Goal: Task Accomplishment & Management: Complete application form

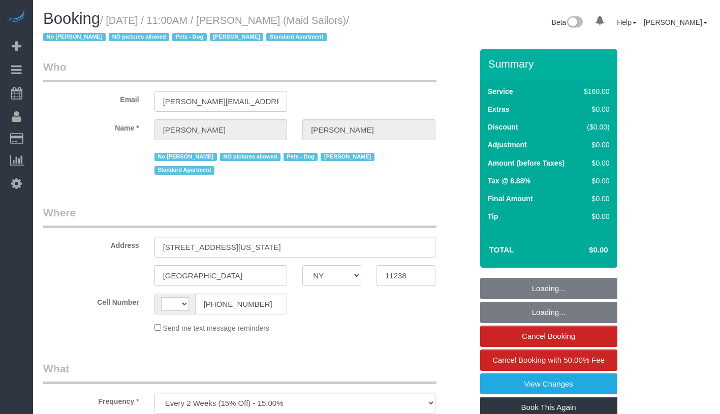
select select "NY"
select select "number:89"
select select "number:90"
select select "number:13"
select select "number:5"
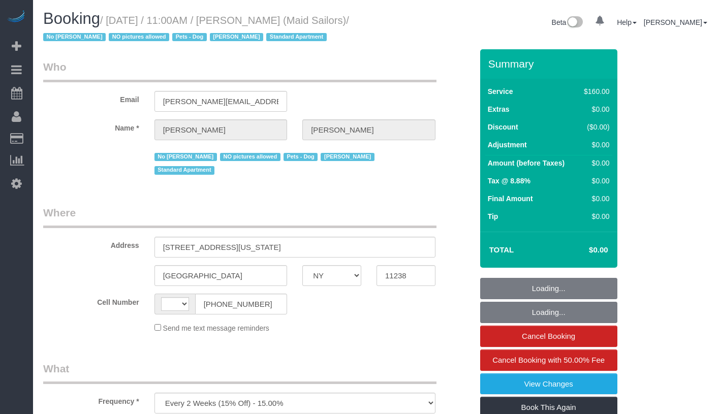
select select "string:US"
select select "string:stripe-pm_1HYyxo4VGloSiKo7NdbNV4bg"
select select "spot1"
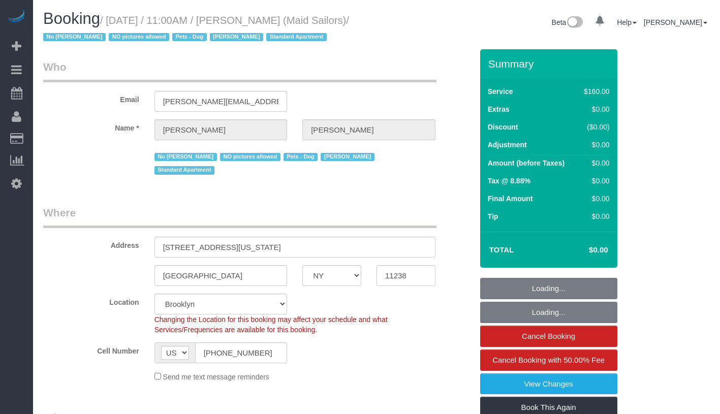
select select "object:1468"
select select "spot46"
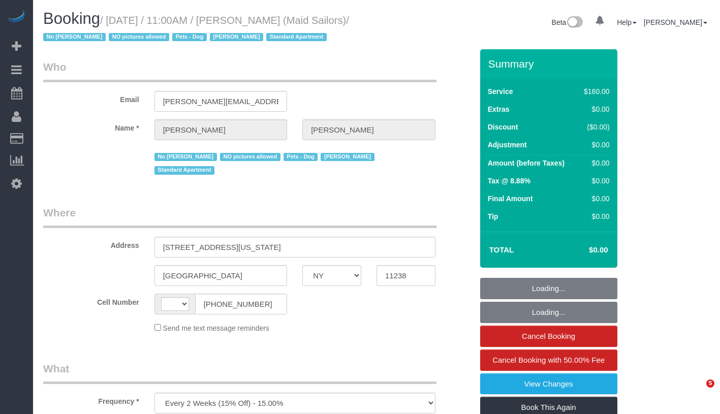
select select "NY"
select select "number:89"
select select "number:90"
select select "number:13"
select select "number:5"
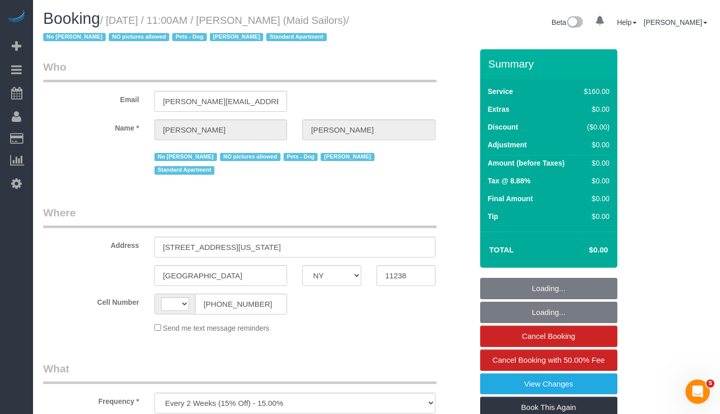
select select "string:stripe-pm_1HYyxo4VGloSiKo7NdbNV4bg"
select select "string:US"
select select "spot1"
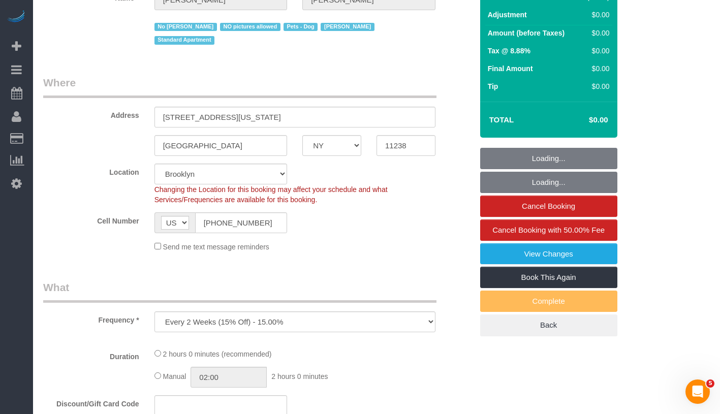
select select "object:994"
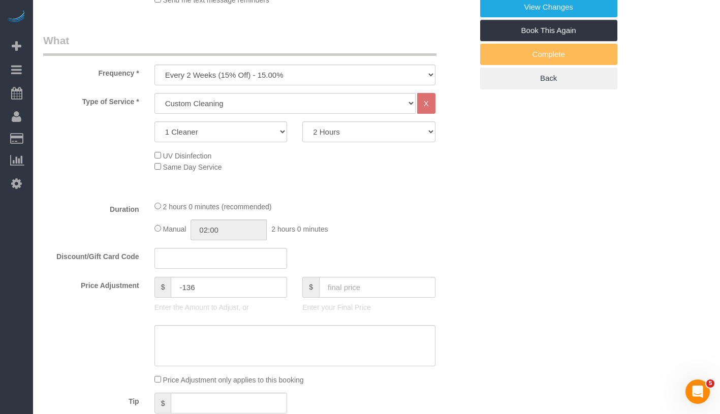
select select "spot46"
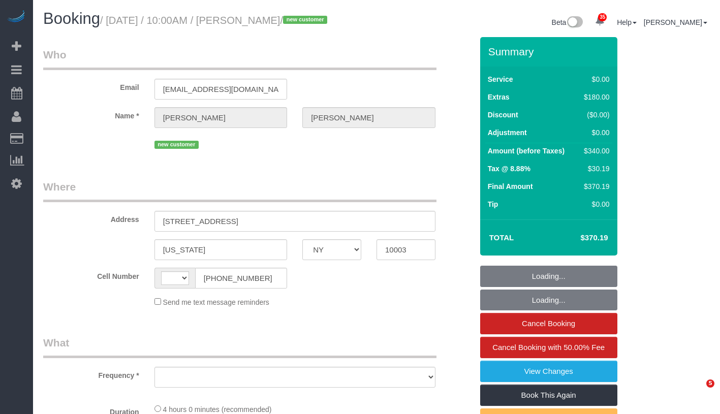
select select "NY"
select select "1"
select select "number:58"
select select "number:79"
select select "number:15"
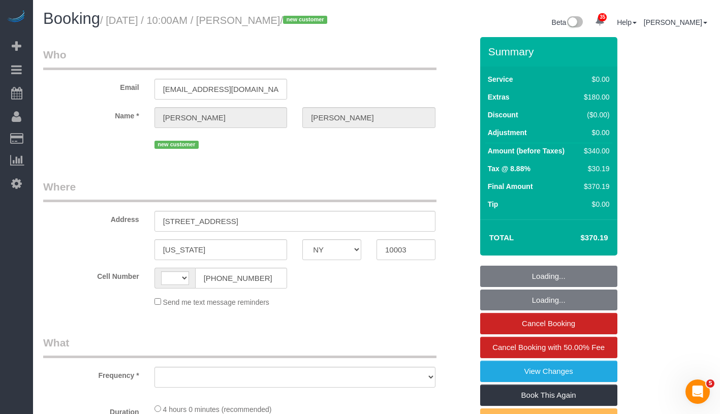
select select "number:5"
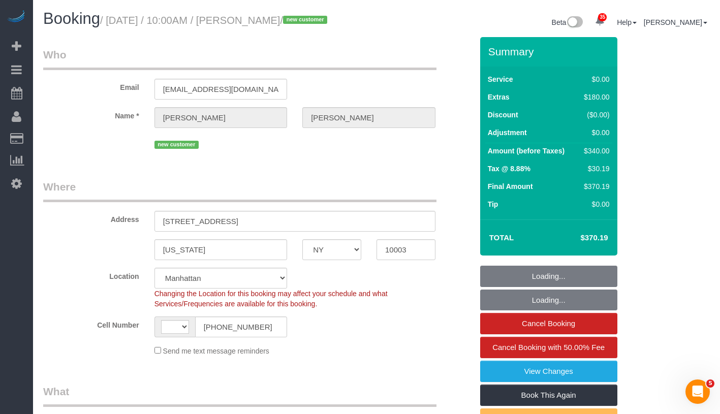
select select "string:stripe-pm_1SFXjp4VGloSiKo77DqSVT6n"
select select "string:US"
select select "object:1073"
select select "spot1"
select select "1"
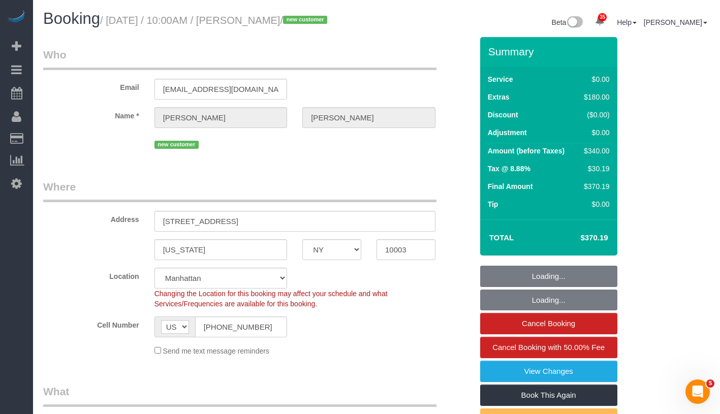
select select "object:1118"
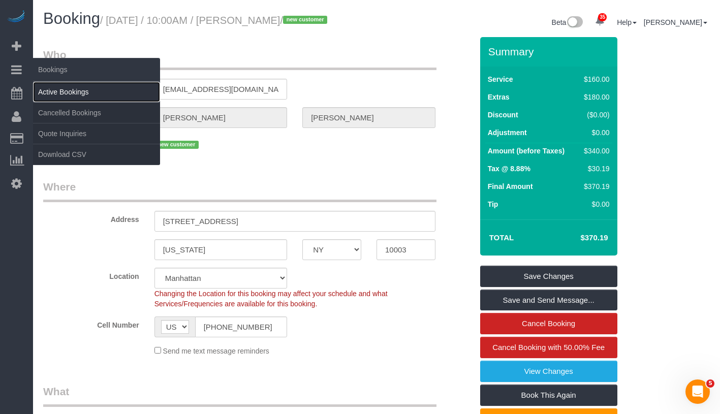
click at [82, 91] on link "Active Bookings" at bounding box center [96, 92] width 127 height 20
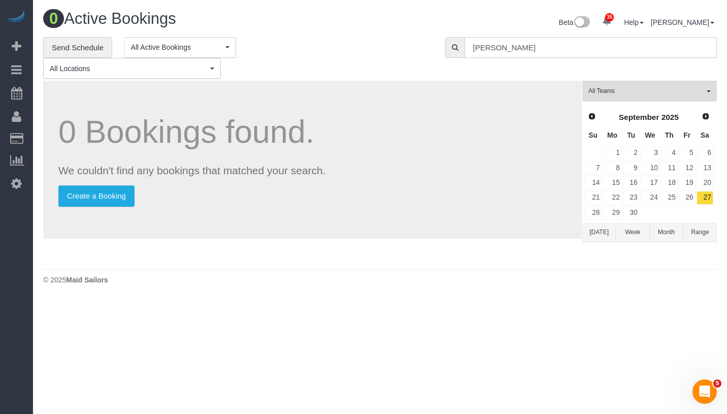
click at [560, 52] on input "Amelia Palmer" at bounding box center [591, 47] width 252 height 21
paste input "Caley Fischer"
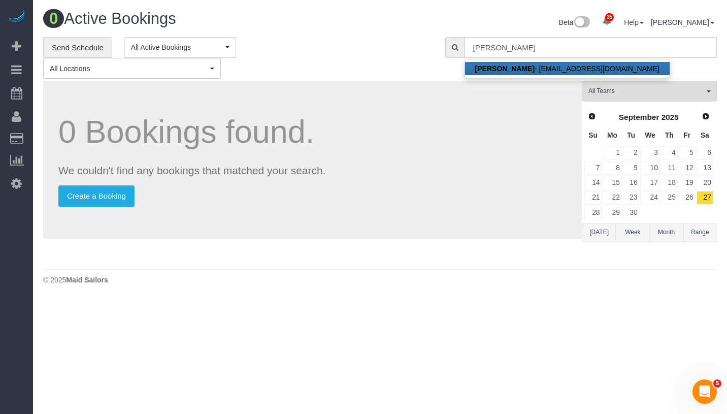
click at [558, 69] on link "Caley Fischer - caleyfischer@gmail.com" at bounding box center [567, 68] width 205 height 13
type input "[EMAIL_ADDRESS][DOMAIN_NAME]"
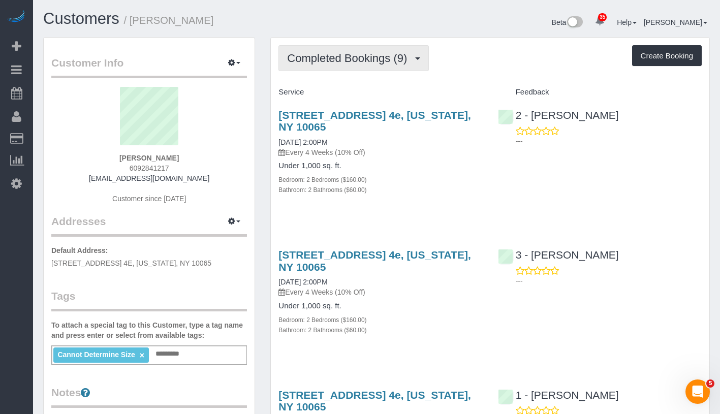
click at [344, 66] on button "Completed Bookings (9)" at bounding box center [353, 58] width 150 height 26
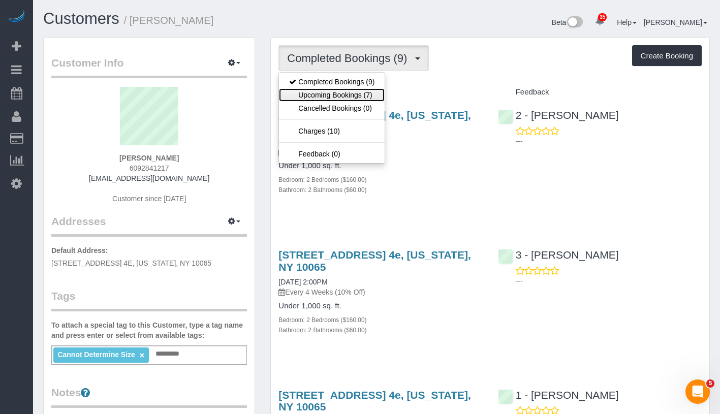
click at [340, 94] on link "Upcoming Bookings (7)" at bounding box center [332, 94] width 106 height 13
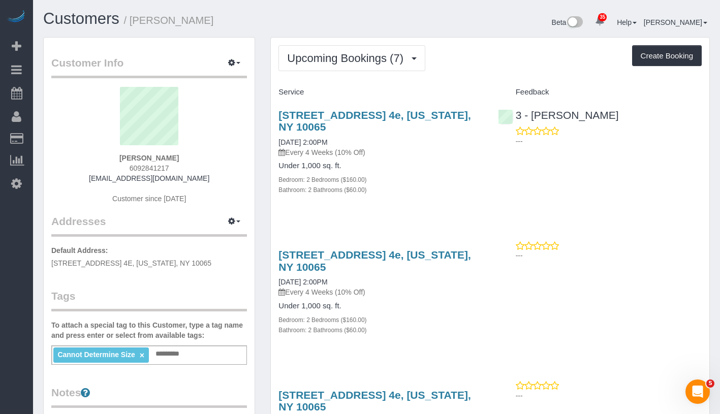
drag, startPoint x: 135, startPoint y: 156, endPoint x: 190, endPoint y: 155, distance: 55.9
click at [190, 155] on div "Caley Fischer 6092841217 caleyfischer@gmail.com Customer since 2017" at bounding box center [149, 150] width 196 height 127
copy strong "Caley Fischer"
click at [299, 140] on link "10/07/2025 2:00PM" at bounding box center [302, 142] width 49 height 8
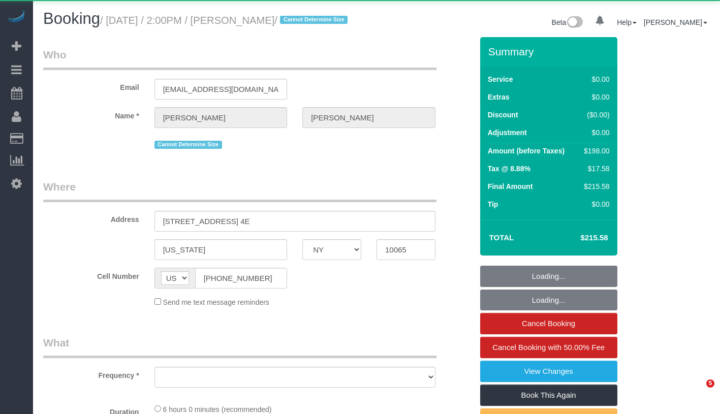
select select "NY"
select select "2"
select select "number:58"
select select "number:76"
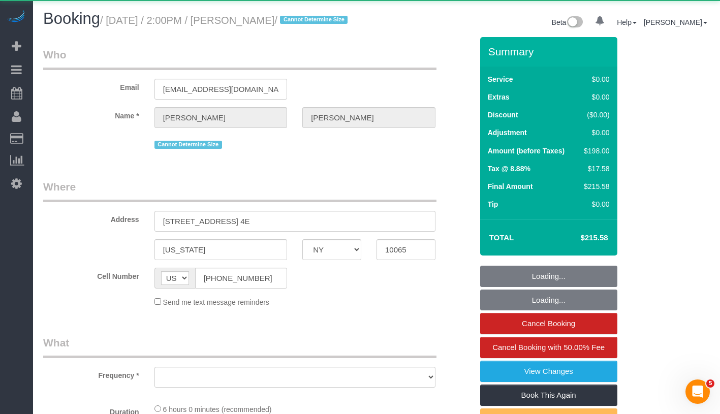
select select "number:15"
select select "number:5"
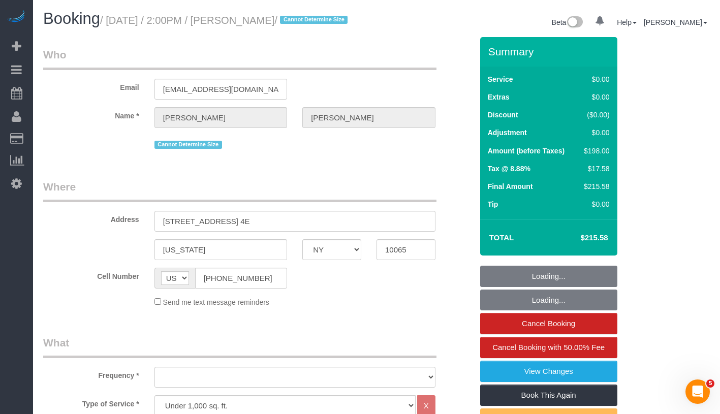
select select "string:stripe-pm_1QpLAW4VGloSiKo7vCGtIfaz"
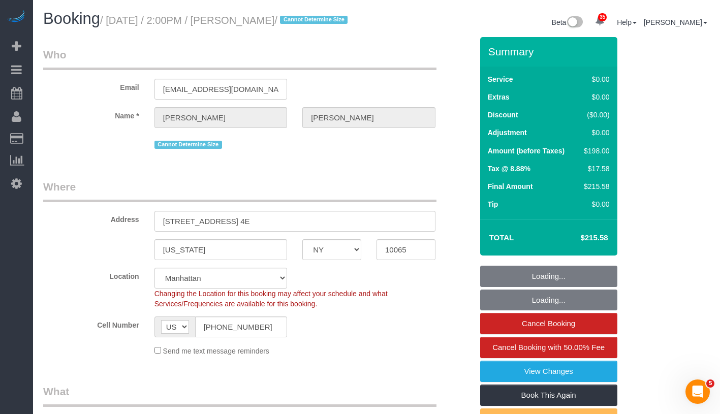
select select "object:1500"
select select "spot1"
select select "2"
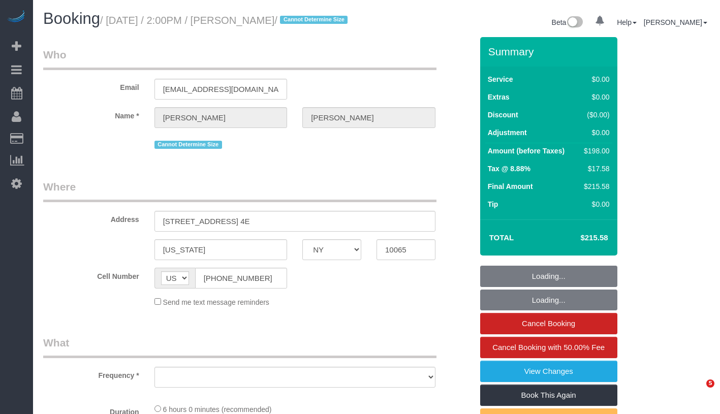
select select "NY"
select select "object:819"
select select "string:stripe-pm_1QpLAW4VGloSiKo7vCGtIfaz"
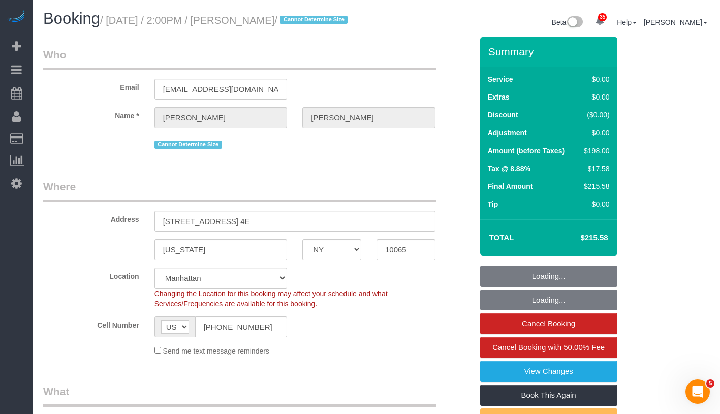
select select "object:829"
select select "number:58"
select select "number:76"
select select "number:15"
select select "number:5"
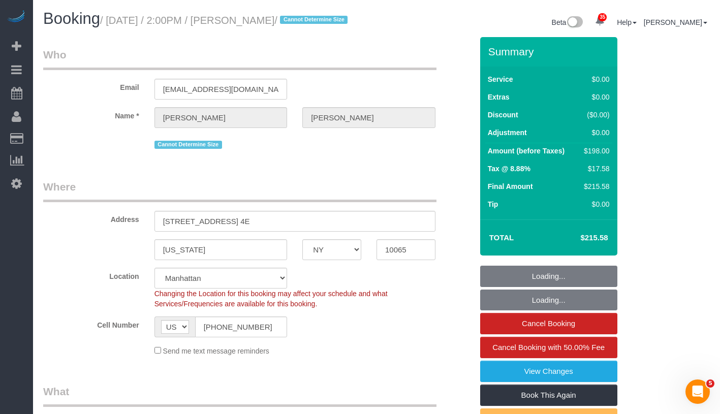
select select "spot1"
select select "2"
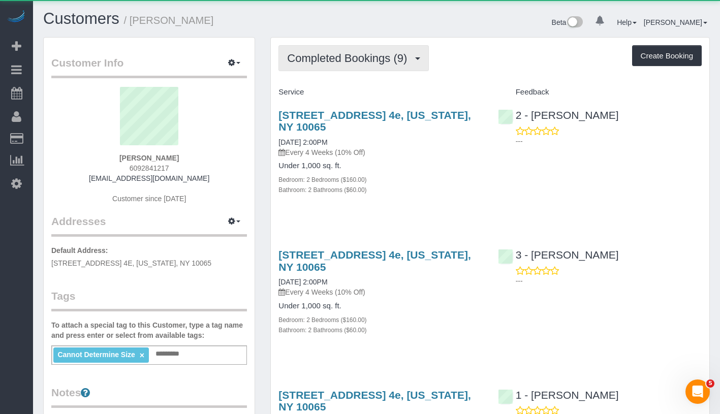
click at [358, 58] on span "Completed Bookings (9)" at bounding box center [349, 58] width 125 height 13
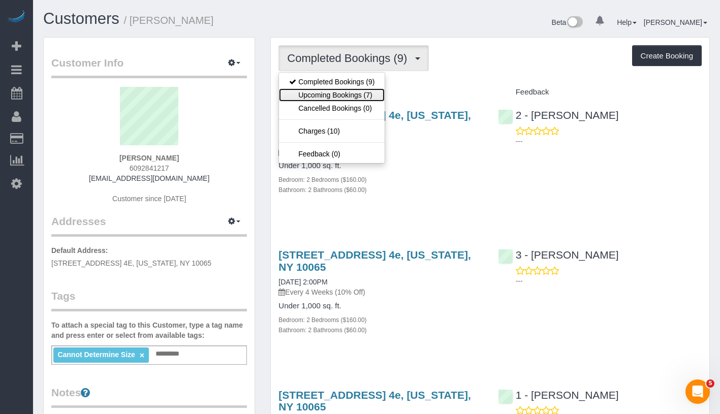
click at [345, 93] on link "Upcoming Bookings (7)" at bounding box center [332, 94] width 106 height 13
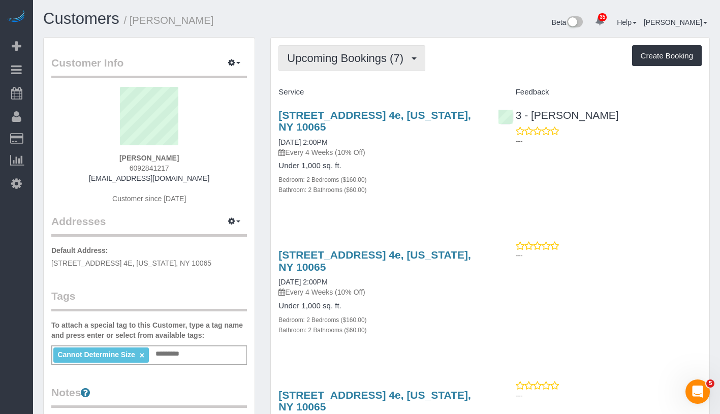
click at [363, 66] on button "Upcoming Bookings (7)" at bounding box center [351, 58] width 147 height 26
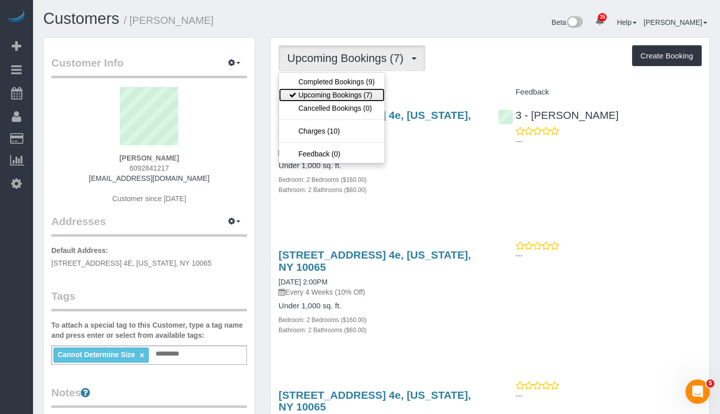
click at [346, 88] on link "Upcoming Bookings (7)" at bounding box center [332, 94] width 106 height 13
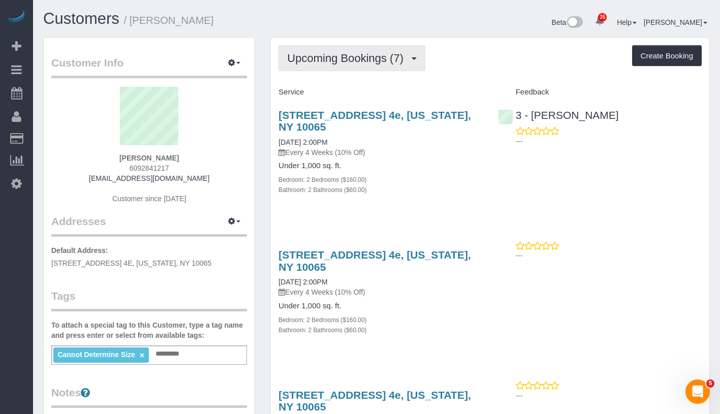
click at [364, 59] on span "Upcoming Bookings (7)" at bounding box center [347, 58] width 121 height 13
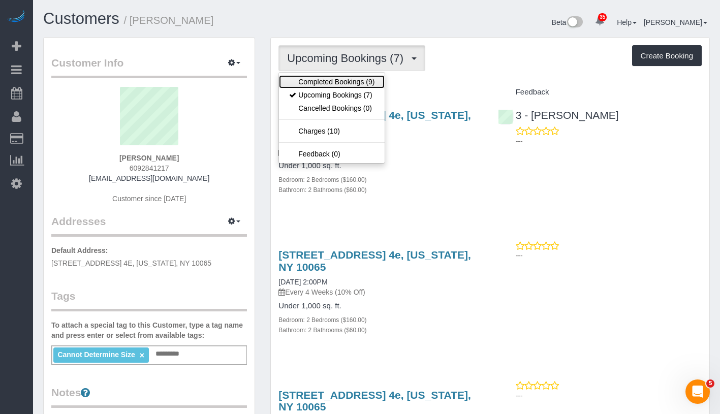
click at [361, 77] on link "Completed Bookings (9)" at bounding box center [332, 81] width 106 height 13
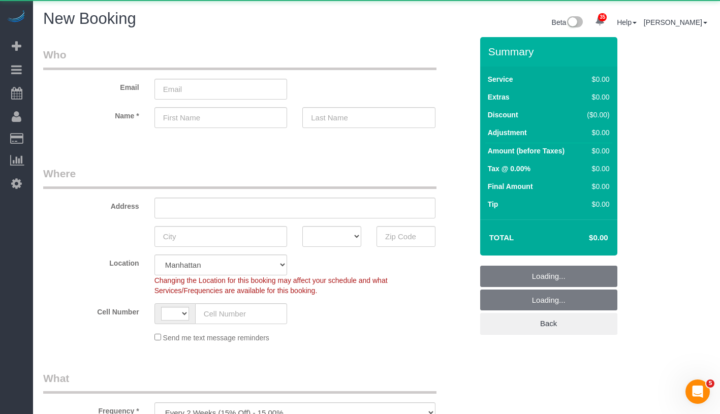
select select "number:89"
select select "number:90"
select select "object:975"
select select "string:US"
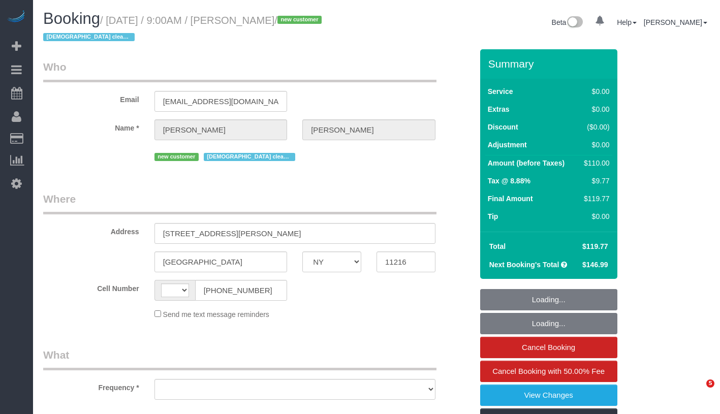
select select "NY"
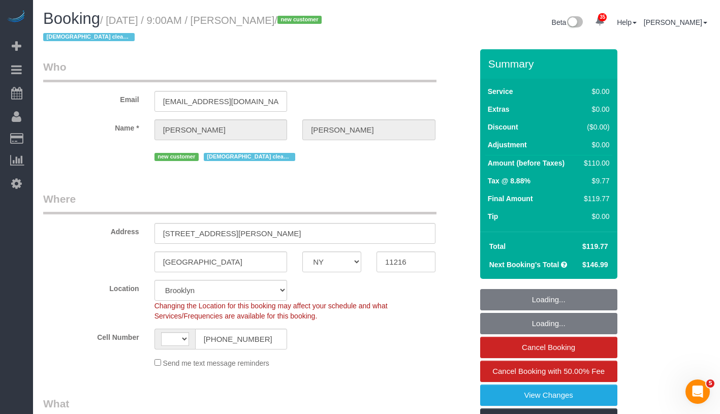
select select "string:[GEOGRAPHIC_DATA]"
select select "object:832"
select select "string:stripe-pm_1SEC6T4VGloSiKo7tCGDm4BU"
select select "spot1"
select select "number:57"
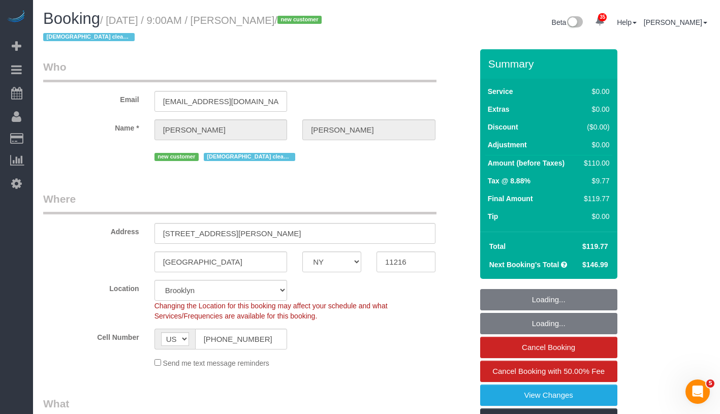
select select "number:71"
select select "number:15"
select select "number:5"
select select "object:1088"
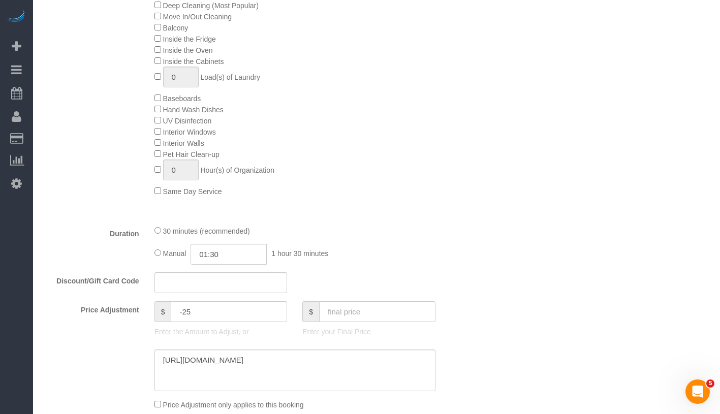
scroll to position [566, 0]
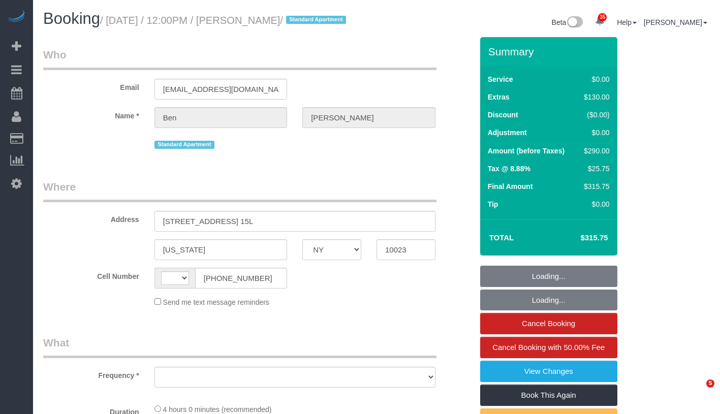
select select "NY"
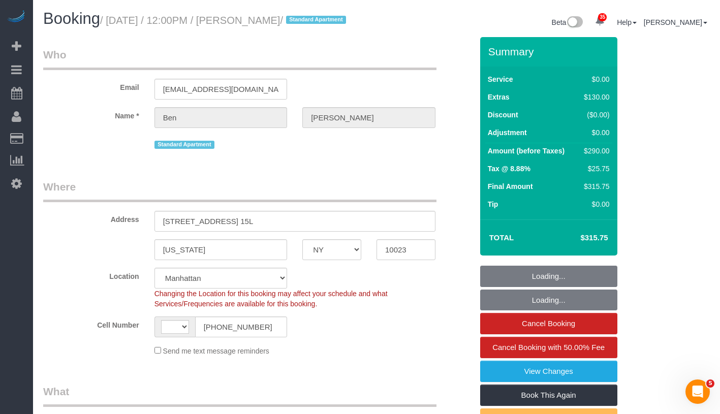
select select "object:685"
select select "string:stripe-pm_1SF4Kl4VGloSiKo754owkTHt"
select select "1"
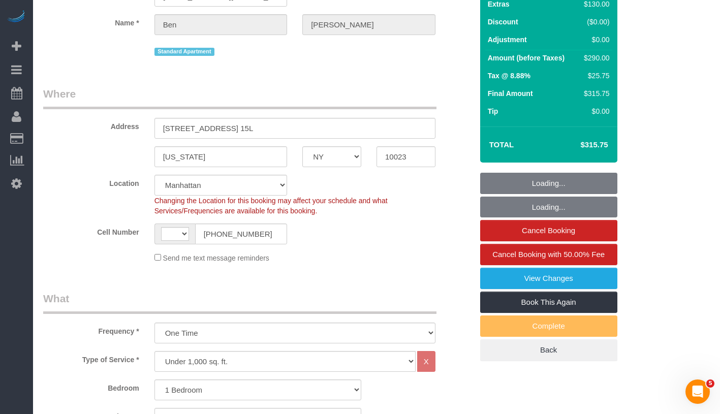
select select "string:US"
select select "spot1"
select select "number:58"
select select "number:74"
select select "number:15"
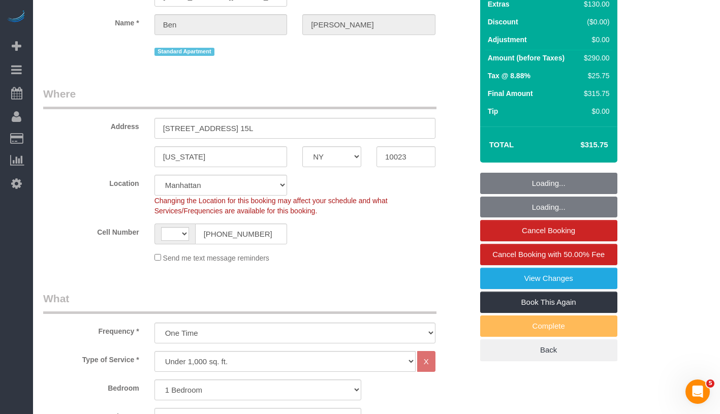
select select "number:5"
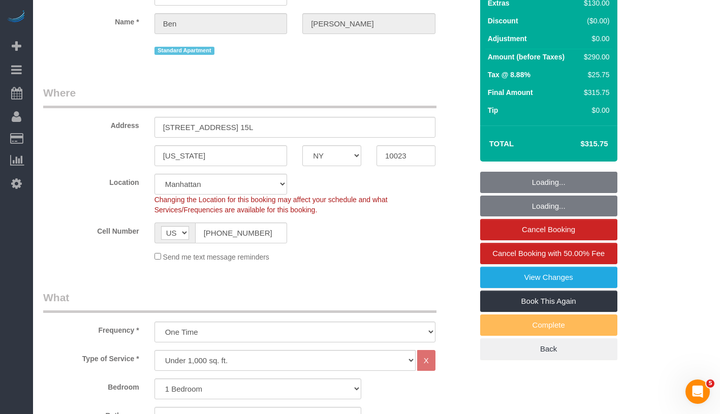
select select "1"
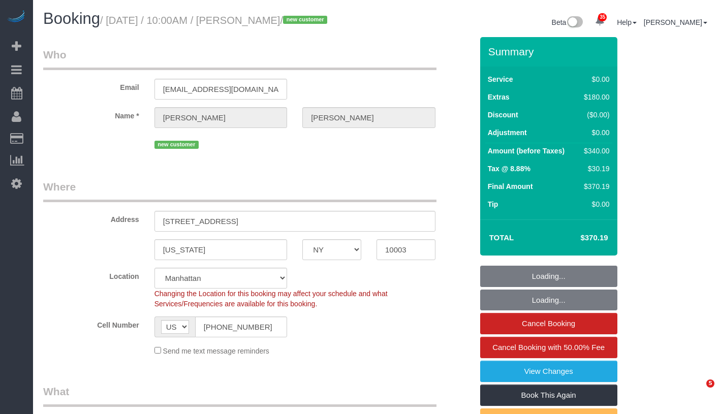
select select "NY"
select select "1"
select select "number:58"
select select "number:79"
select select "number:15"
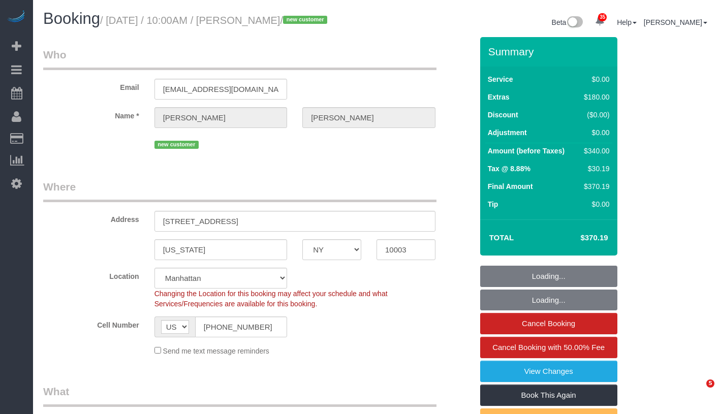
select select "number:5"
select select "spot1"
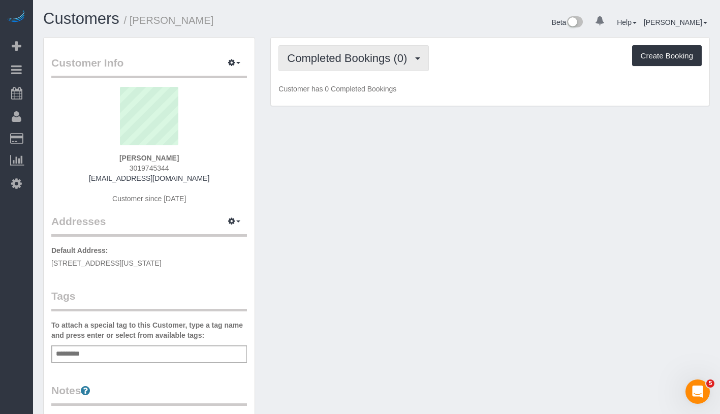
click at [325, 57] on span "Completed Bookings (0)" at bounding box center [349, 58] width 125 height 13
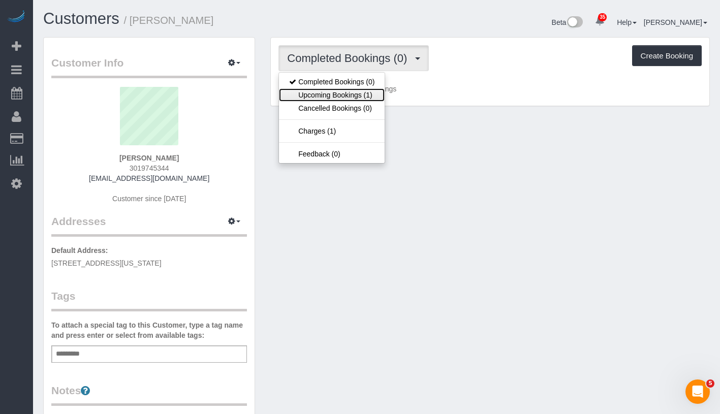
click at [319, 94] on link "Upcoming Bookings (1)" at bounding box center [332, 94] width 106 height 13
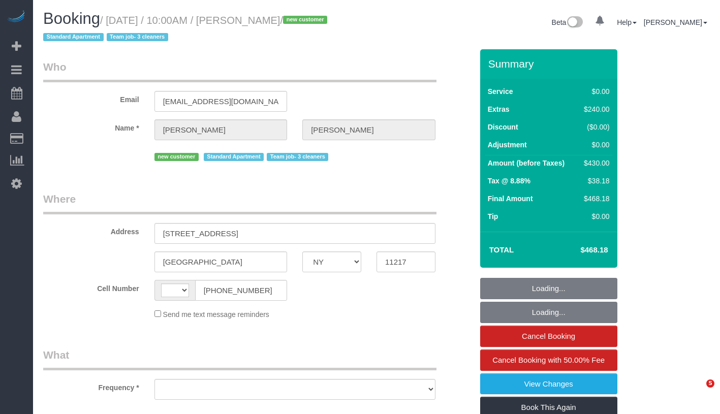
select select "NY"
select select "string:stripe-pm_1SDCDn4VGloSiKo7EVkaCmD1"
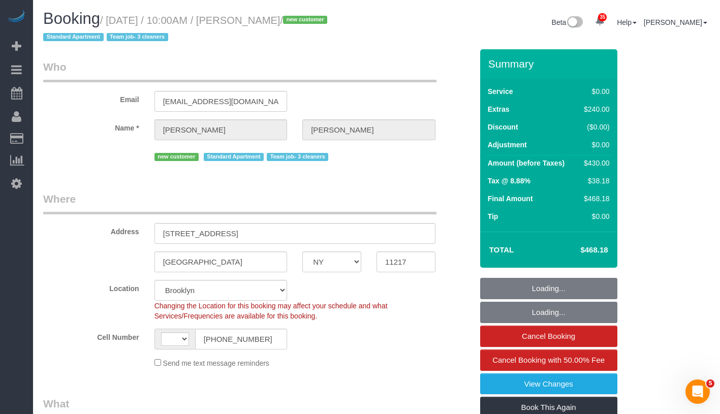
select select "string:US"
select select "object:837"
select select "spot1"
select select "object:991"
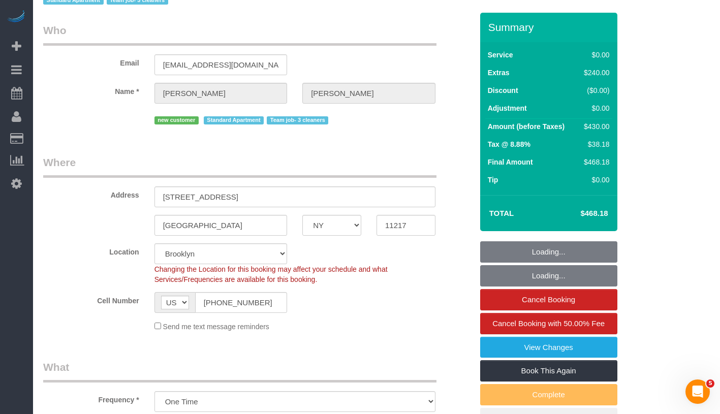
select select "number:89"
select select "number:72"
select select "number:15"
select select "number:5"
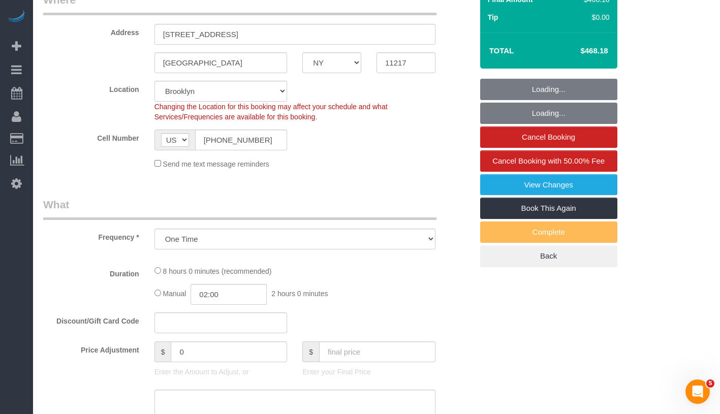
select select "2"
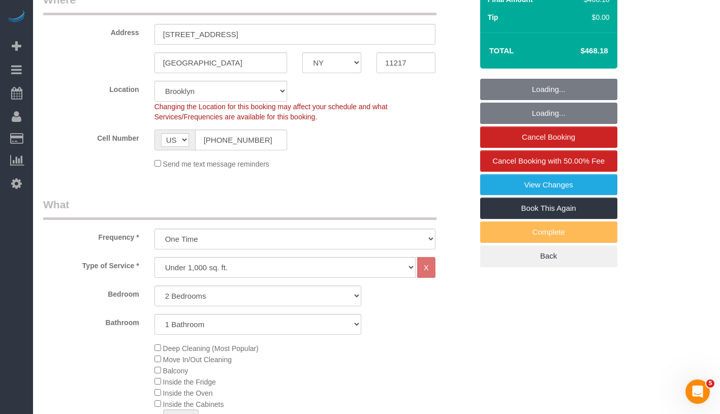
select select "2"
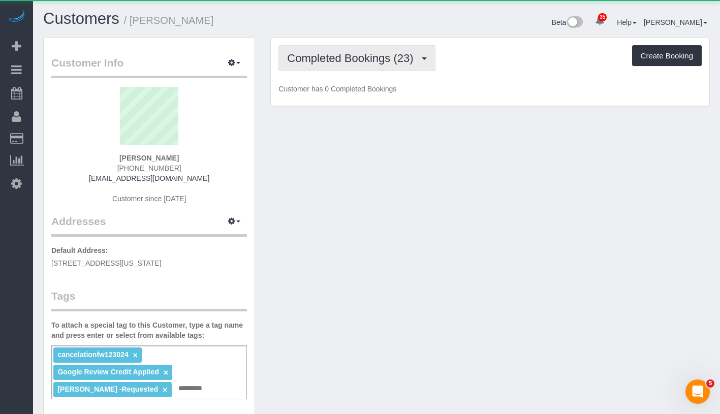
click at [320, 56] on span "Completed Bookings (23)" at bounding box center [352, 58] width 131 height 13
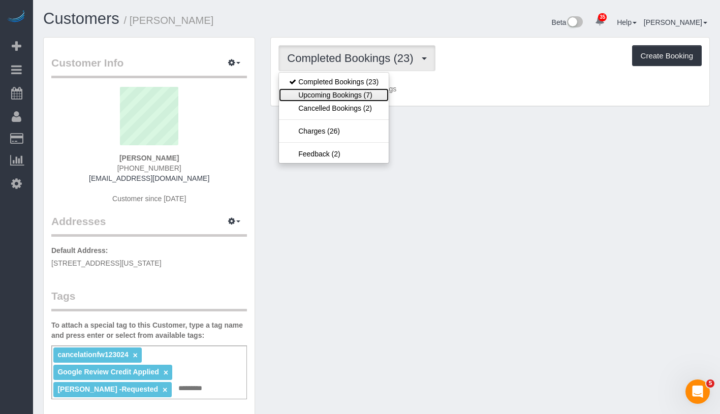
click at [321, 95] on link "Upcoming Bookings (7)" at bounding box center [334, 94] width 110 height 13
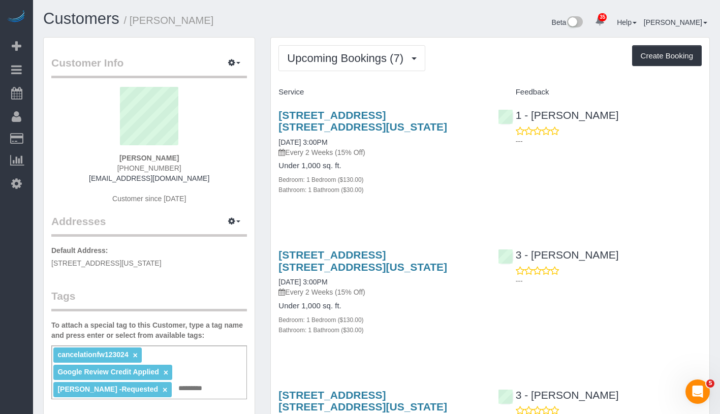
drag, startPoint x: 95, startPoint y: 154, endPoint x: 196, endPoint y: 157, distance: 100.6
click at [196, 157] on div "[PERSON_NAME] [PHONE_NUMBER] [EMAIL_ADDRESS][DOMAIN_NAME] Customer since [DATE]" at bounding box center [149, 150] width 196 height 127
copy strong "[PERSON_NAME]"
drag, startPoint x: 274, startPoint y: 143, endPoint x: 358, endPoint y: 141, distance: 83.3
click at [358, 141] on div "[STREET_ADDRESS] [STREET_ADDRESS][US_STATE] [DATE] 3:00PM Every 2 Weeks (15% Of…" at bounding box center [380, 158] width 219 height 114
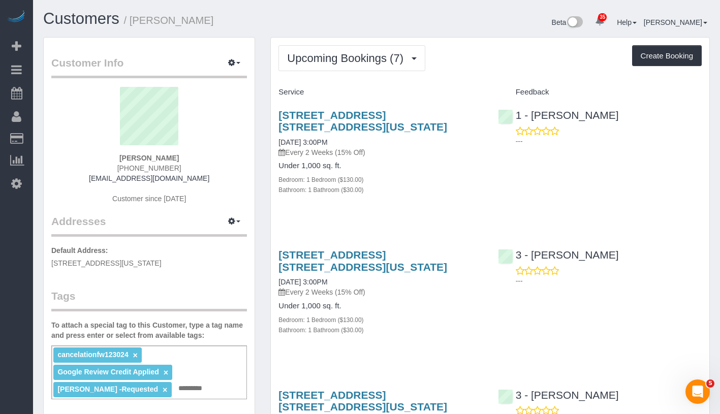
copy link "[DATE] 3:00PM"
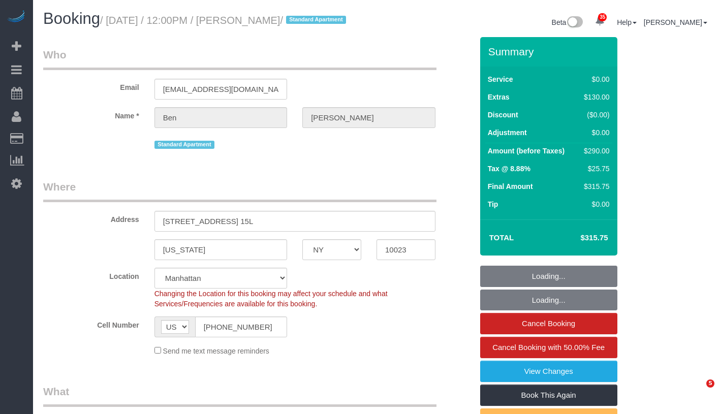
select select "NY"
select select "string:stripe-pm_1SF4Kl4VGloSiKo754owkTHt"
select select "number:58"
select select "number:74"
select select "number:15"
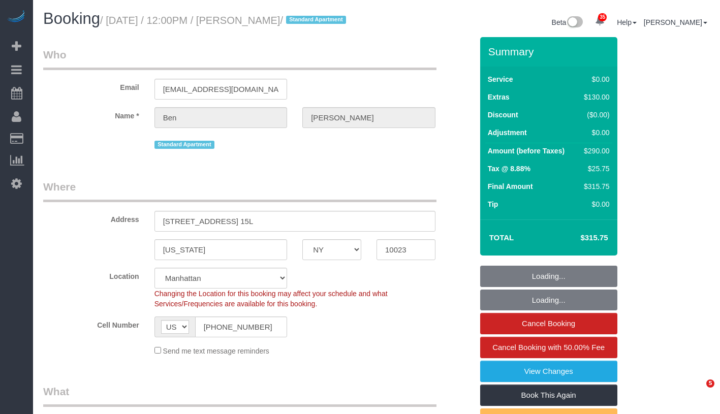
select select "number:5"
select select "object:1467"
select select "1"
select select "spot1"
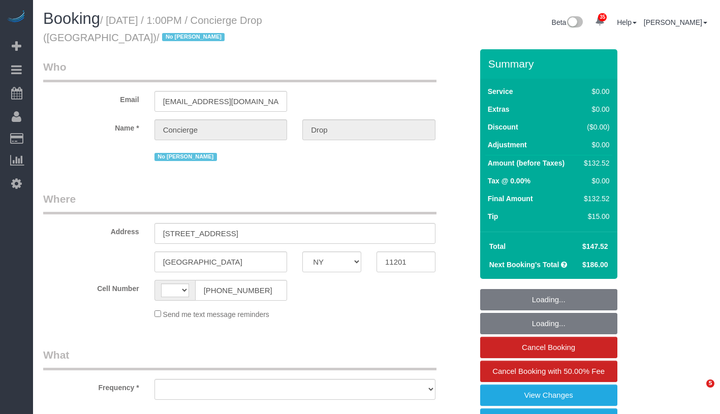
select select "NY"
select select "string:[GEOGRAPHIC_DATA]"
select select "object:824"
select select "number:89"
select select "number:90"
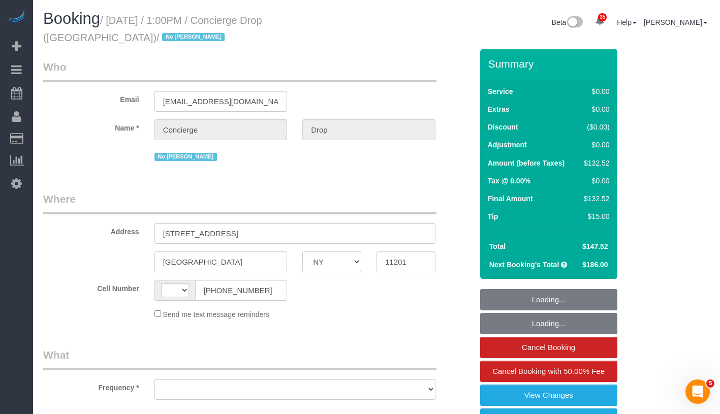
select select "number:15"
select select "number:5"
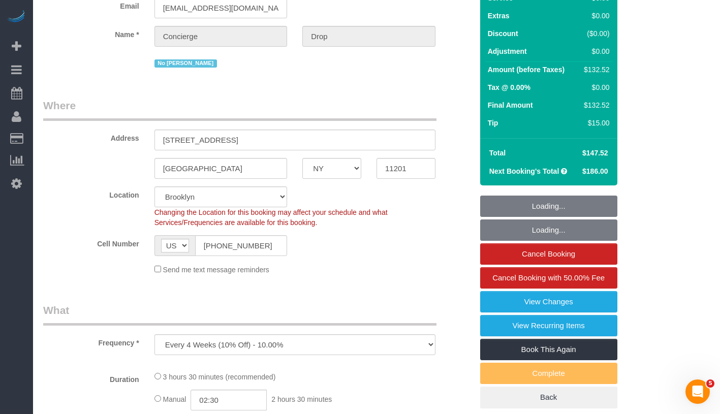
select select "object:979"
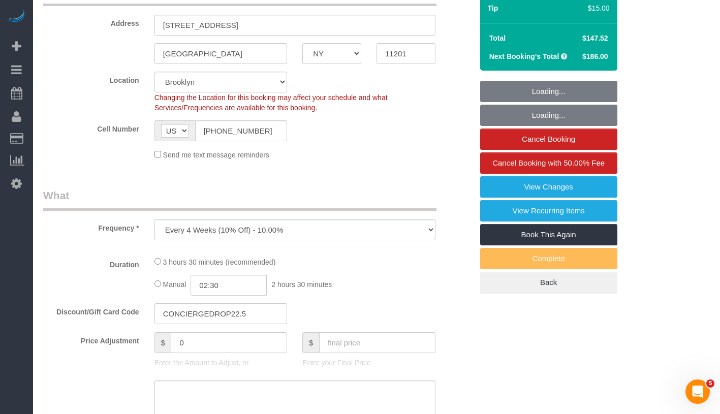
select select "1"
select select "2"
select select "spot1"
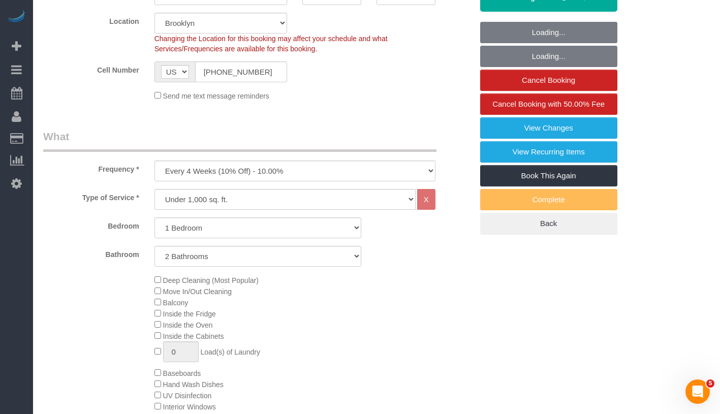
select select "string:stripe-pm_1RaQn24VGloSiKo7zeOF73Wj"
select select "1"
select select "2"
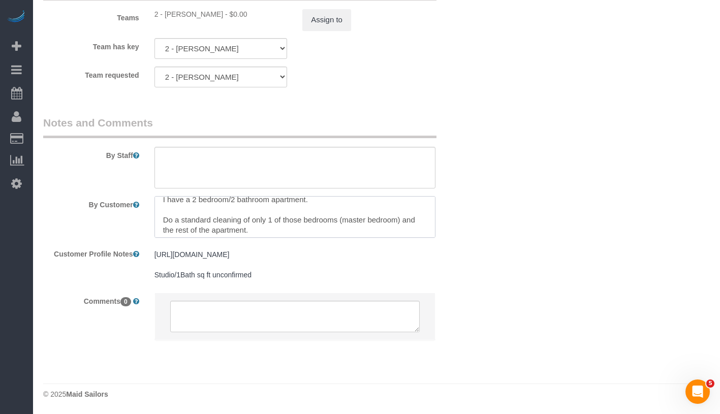
scroll to position [30, 0]
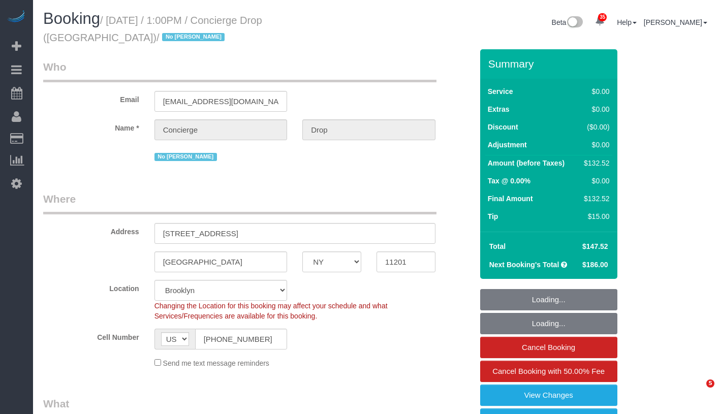
select select "NY"
select select "object:979"
select select "string:stripe-pm_1RaQn24VGloSiKo7zeOF73Wj"
select select "number:89"
select select "number:90"
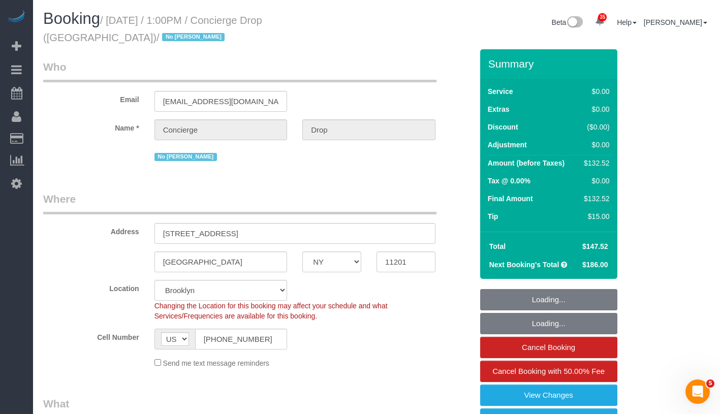
select select "number:15"
select select "number:5"
select select "spot1"
select select "1"
select select "2"
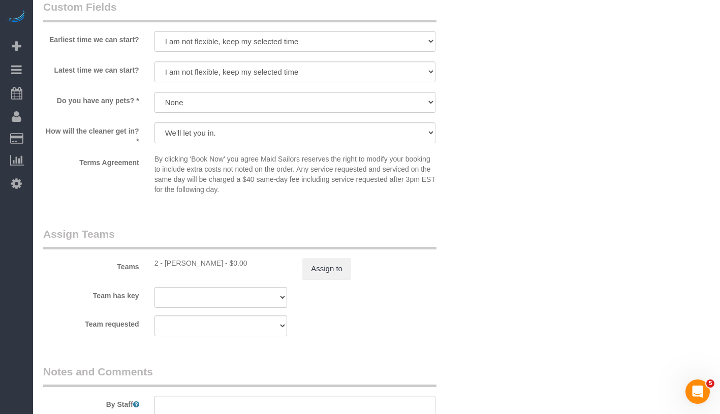
scroll to position [1410, 0]
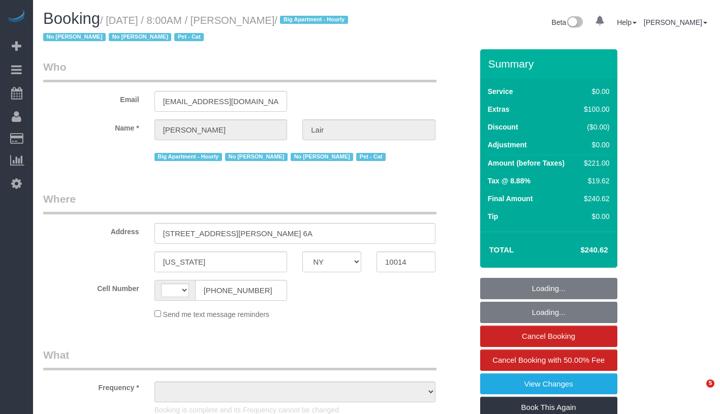
select select "NY"
click at [80, 86] on link "Active Bookings" at bounding box center [96, 92] width 127 height 20
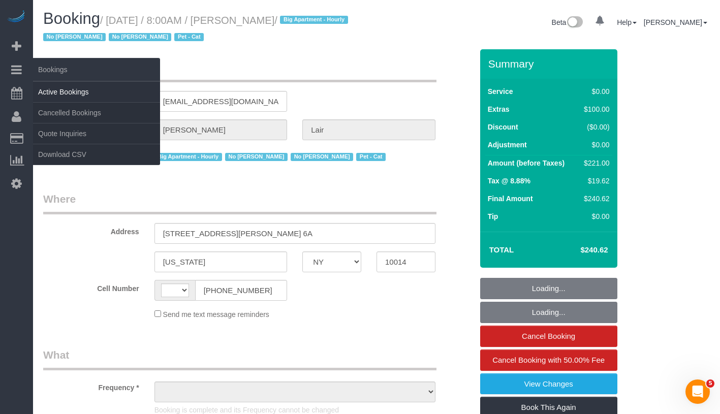
select select "object:589"
select select "1"
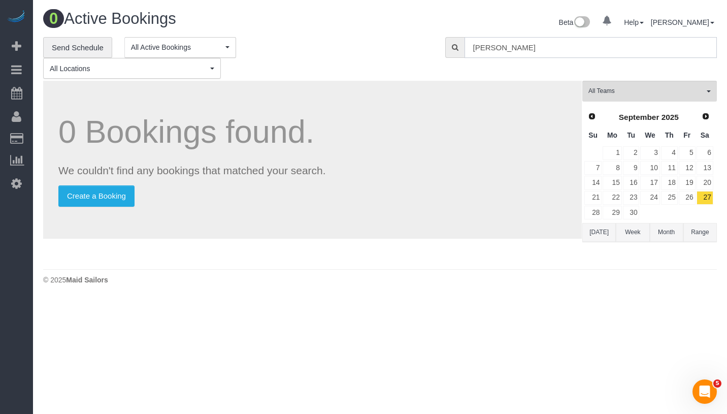
click at [524, 53] on input "[PERSON_NAME]" at bounding box center [591, 47] width 252 height 21
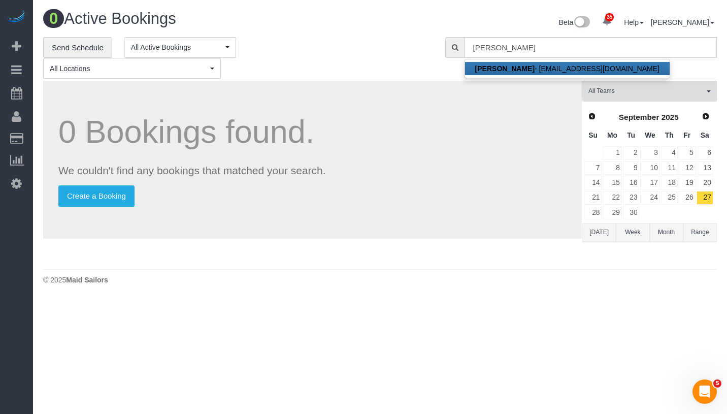
click at [530, 67] on link "[PERSON_NAME] - [PERSON_NAME][EMAIL_ADDRESS][DOMAIN_NAME]" at bounding box center [567, 68] width 205 height 13
type input "jrenelair@gmail.com"
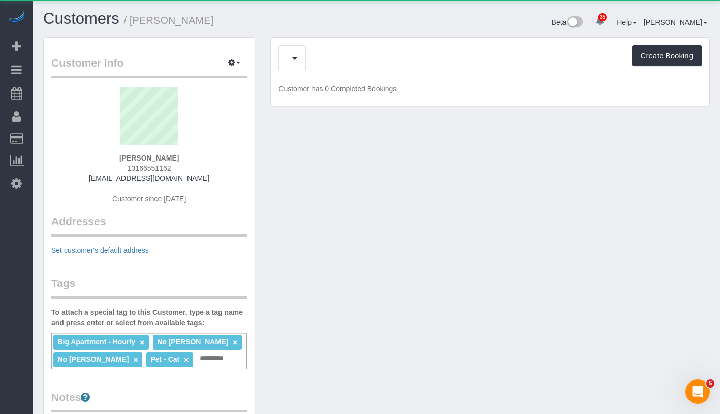
click at [324, 62] on div "Upcoming Bookings (6) Feedback (2) Create Booking" at bounding box center [489, 58] width 423 height 26
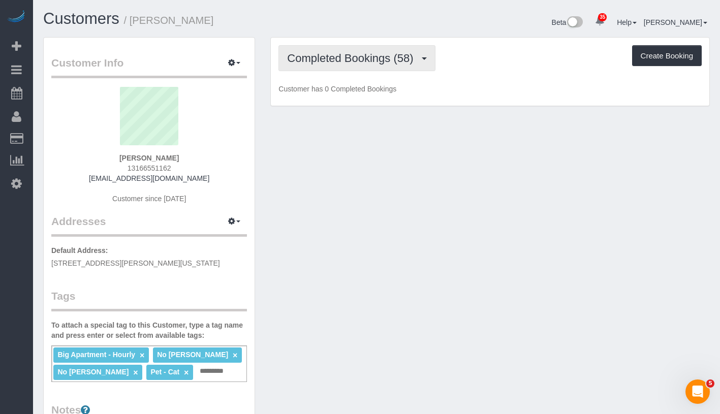
click at [324, 62] on span "Completed Bookings (58)" at bounding box center [352, 58] width 131 height 13
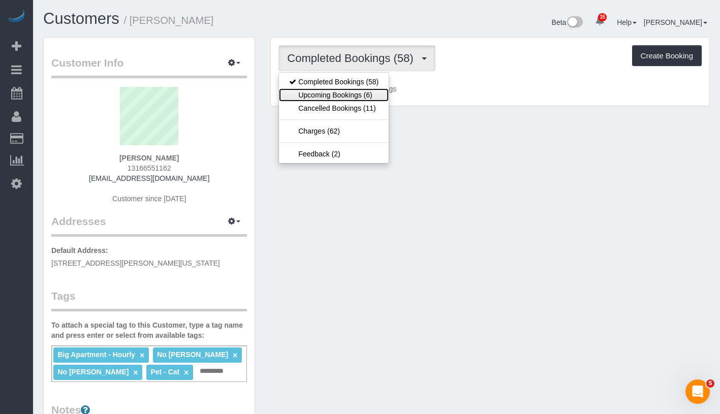
click at [315, 95] on link "Upcoming Bookings (6)" at bounding box center [334, 94] width 110 height 13
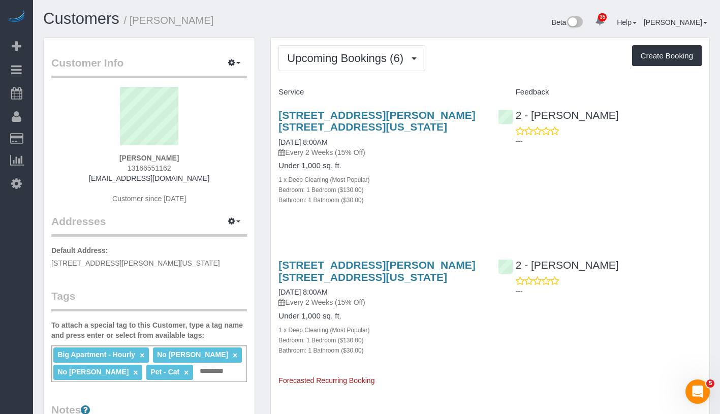
drag, startPoint x: 131, startPoint y: 155, endPoint x: 189, endPoint y: 155, distance: 58.9
click at [189, 155] on div "Julie Lair 13166551162 jrenelair@gmail.com Customer since 2024" at bounding box center [149, 150] width 196 height 127
copy strong "Julie Lair"
drag, startPoint x: 271, startPoint y: 138, endPoint x: 367, endPoint y: 139, distance: 96.5
click at [367, 139] on div "62 Leroy Street, Apt. 6a, New York, NY 10014 10/07/2025 8:00AM Every 2 Weeks (1…" at bounding box center [380, 163] width 219 height 124
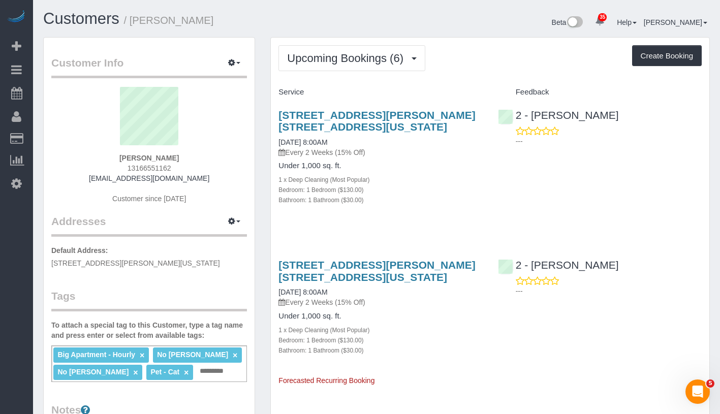
copy link "10/07/2025 8:00AM"
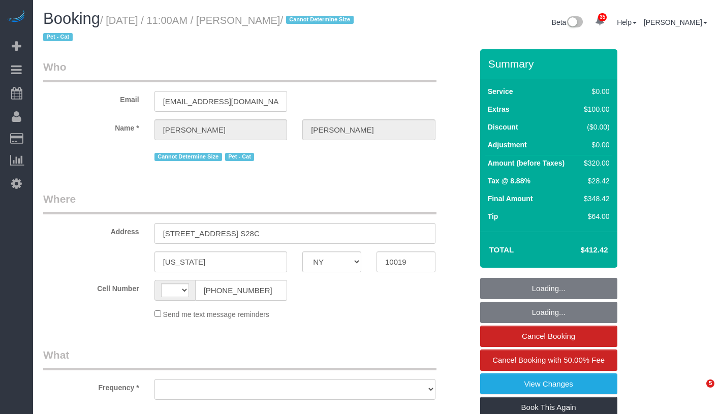
select select "NY"
select select "string:stripe-pm_1Q73a44VGloSiKo7psF7GLEL"
select select "number:58"
select select "number:74"
select select "number:14"
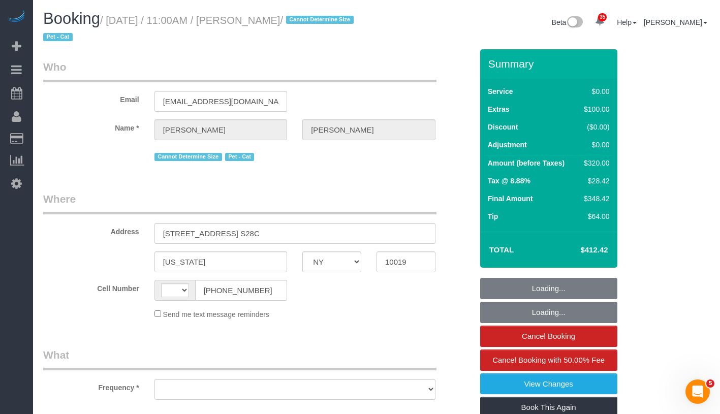
select select "number:6"
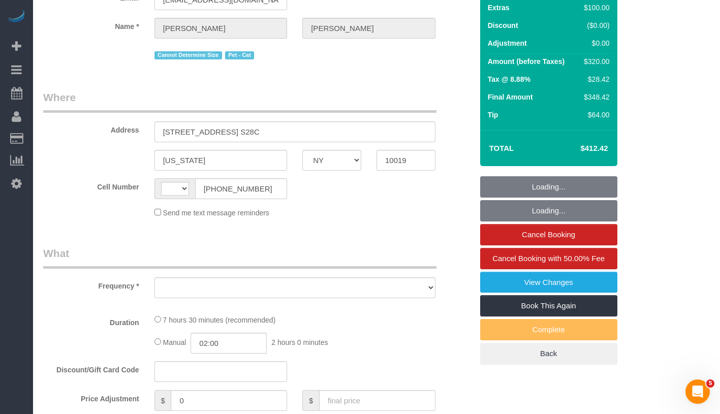
select select "string:US"
select select "object:972"
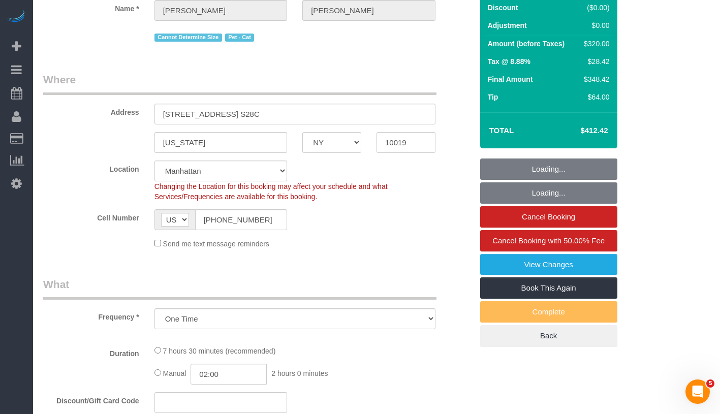
select select "2"
select select "spot1"
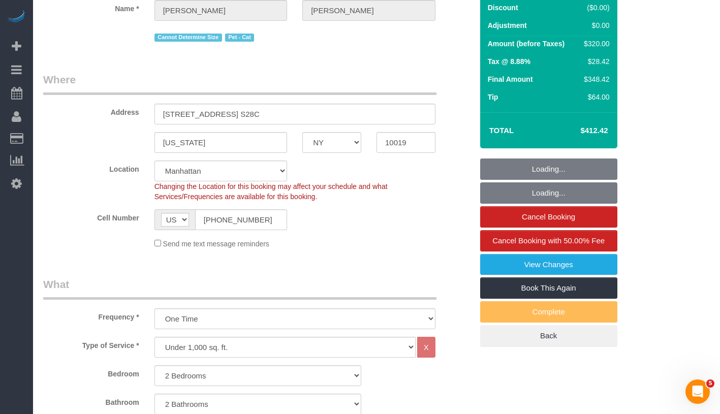
select select "object:1471"
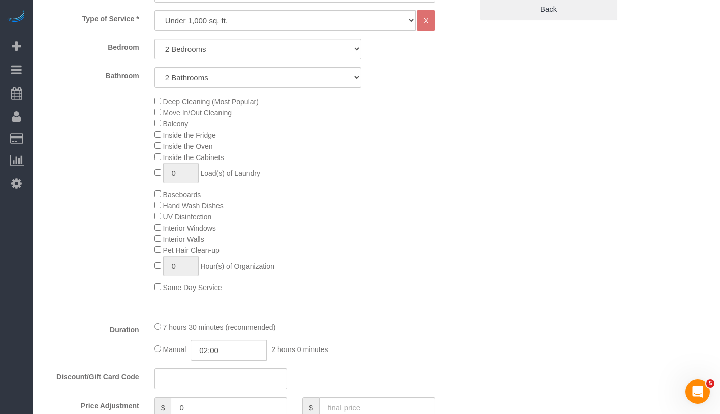
select select "2"
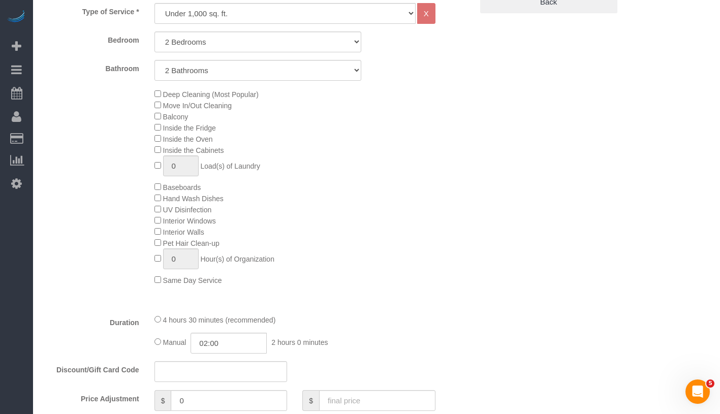
scroll to position [209, 0]
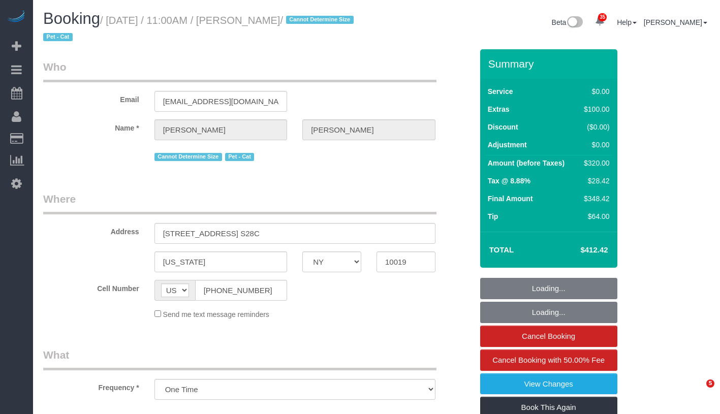
select select "NY"
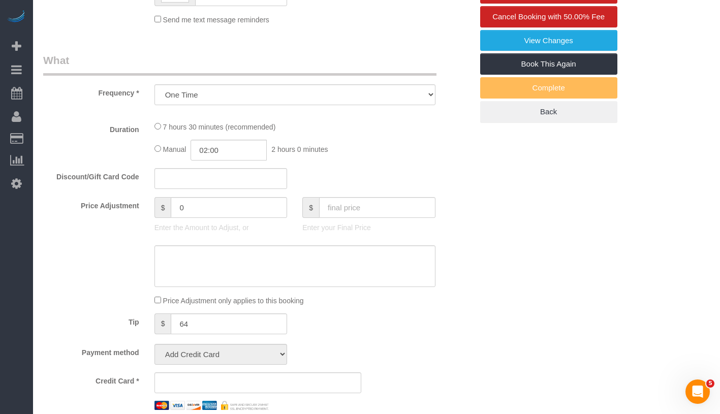
select select "object:833"
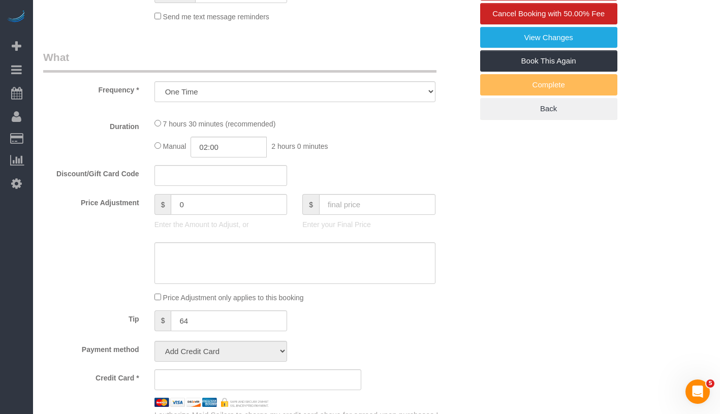
select select "string:stripe-pm_1Q73a44VGloSiKo7psF7GLEL"
select select "spot1"
select select "number:58"
select select "number:74"
select select "number:14"
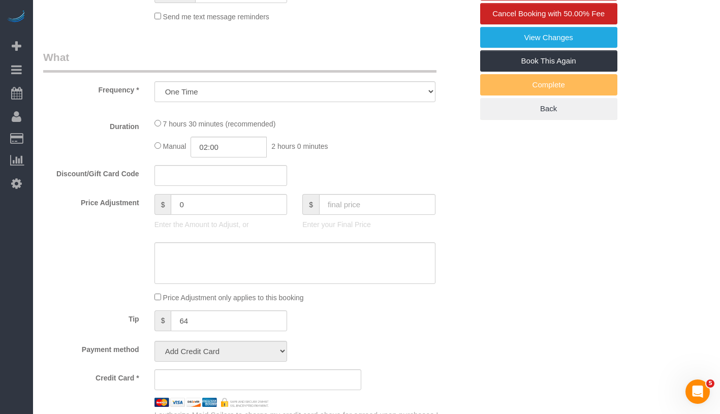
select select "number:6"
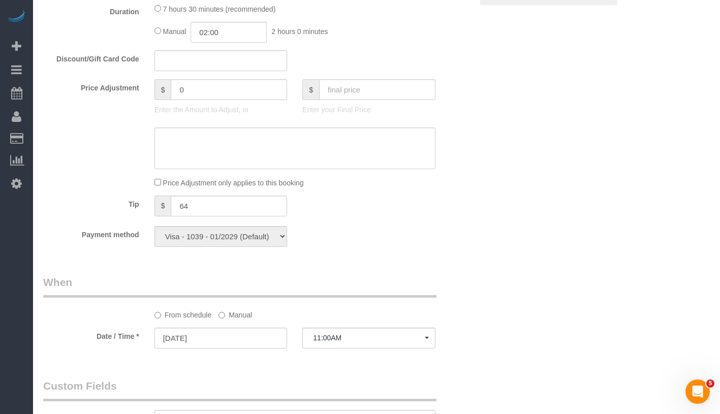
select select "2"
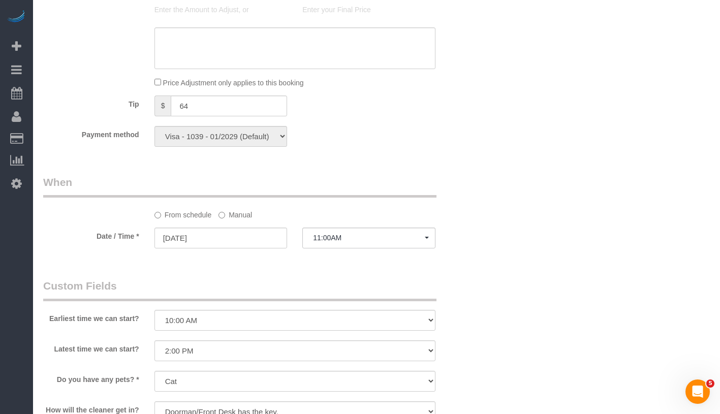
select select "2"
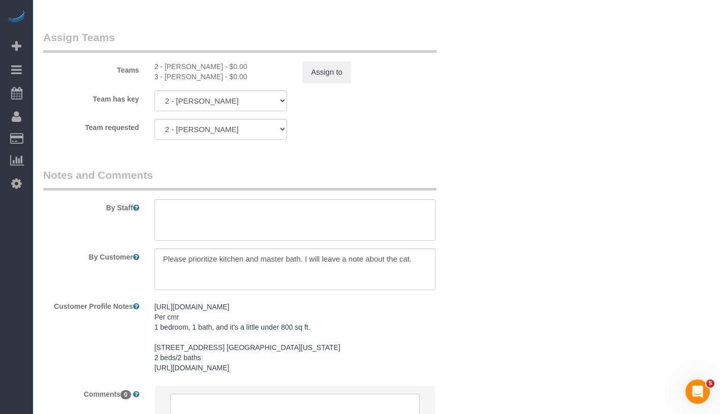
scroll to position [1029, 0]
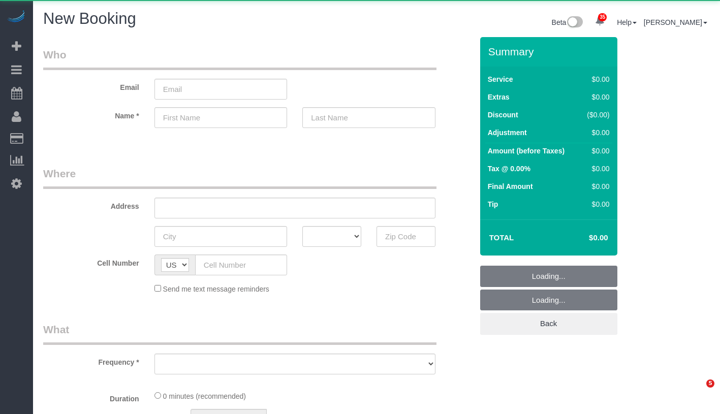
select select "number:89"
select select "number:90"
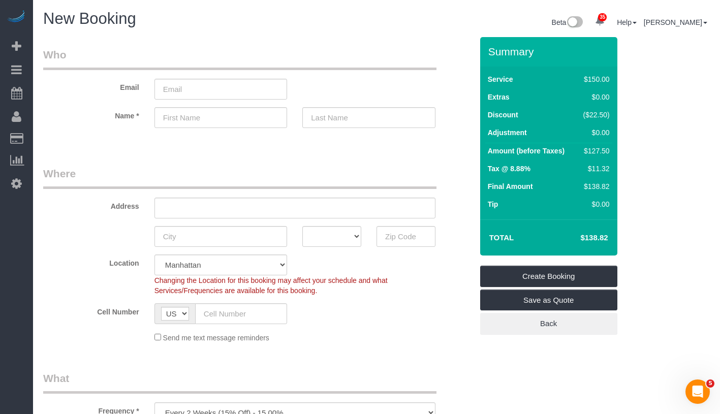
scroll to position [330, 0]
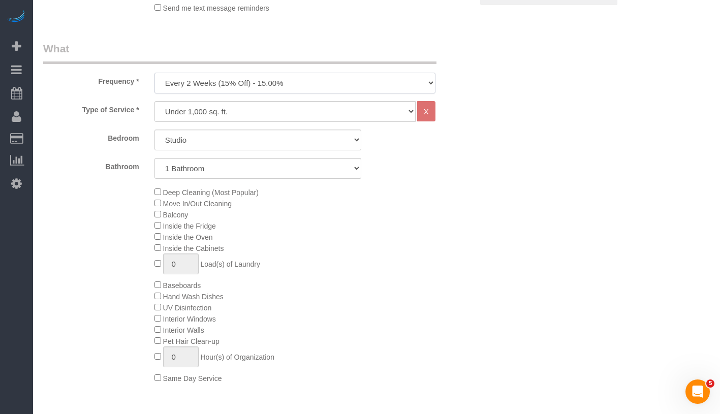
click at [284, 79] on select "One Time Weekly (20% Off) - 20.00% Every 2 Weeks (15% Off) - 15.00% Every 4 Wee…" at bounding box center [294, 83] width 281 height 21
select select "object:1223"
click at [154, 73] on select "One Time Weekly (20% Off) - 20.00% Every 2 Weeks (15% Off) - 15.00% Every 4 Wee…" at bounding box center [294, 83] width 281 height 21
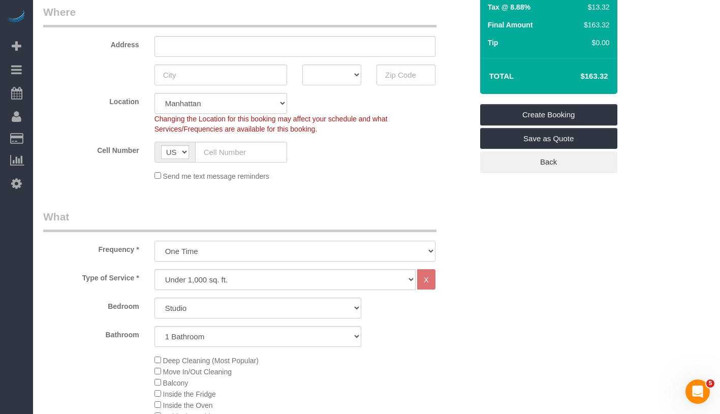
scroll to position [0, 0]
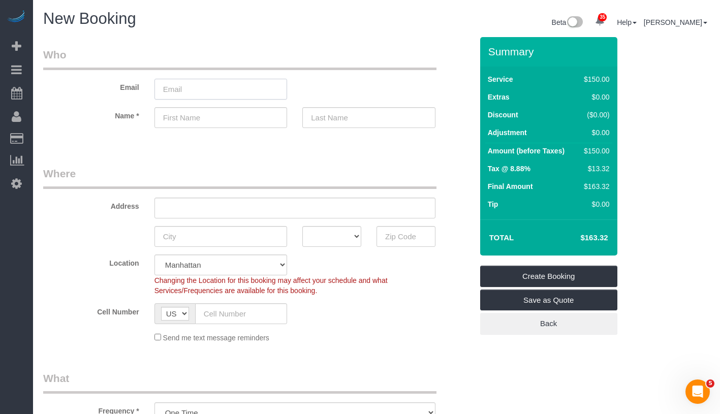
click at [224, 87] on input "email" at bounding box center [220, 89] width 133 height 21
click at [181, 90] on input "email" at bounding box center [220, 89] width 133 height 21
type input "geoabraham1471@gmail.com"
click at [209, 122] on input "text" at bounding box center [220, 117] width 133 height 21
type input "Geo"
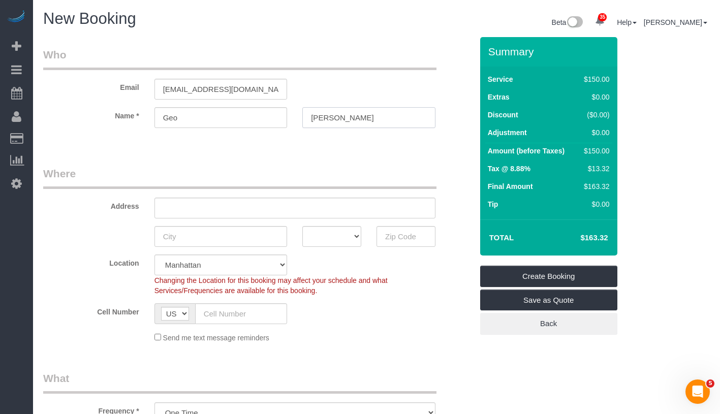
type input "Abraham"
click at [236, 120] on input "Geo" at bounding box center [220, 117] width 133 height 21
type input "George"
click at [243, 204] on input "text" at bounding box center [294, 208] width 281 height 21
type input "315 West 33rd Street"
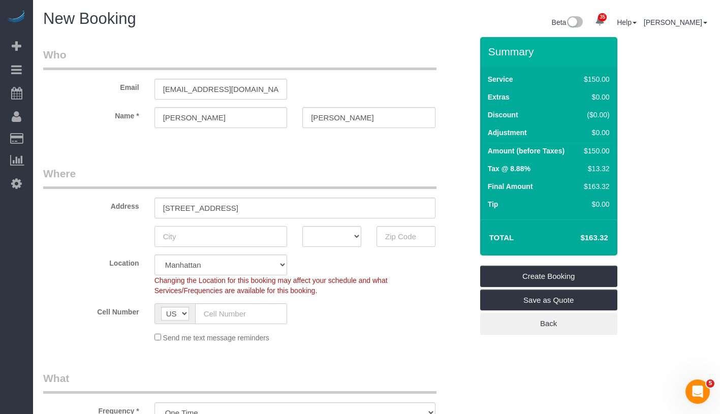
click at [253, 231] on input "text" at bounding box center [220, 236] width 133 height 21
type input "[US_STATE]"
click at [354, 239] on select "AK AL AR AZ CA CO CT DC DE FL GA HI IA ID IL IN KS KY LA MA MD ME MI MN MO MS M…" at bounding box center [331, 236] width 59 height 21
select select "NY"
click at [302, 226] on select "AK AL AR AZ CA CO CT DC DE FL GA HI IA ID IL IN KS KY LA MA MD ME MI MN MO MS M…" at bounding box center [331, 236] width 59 height 21
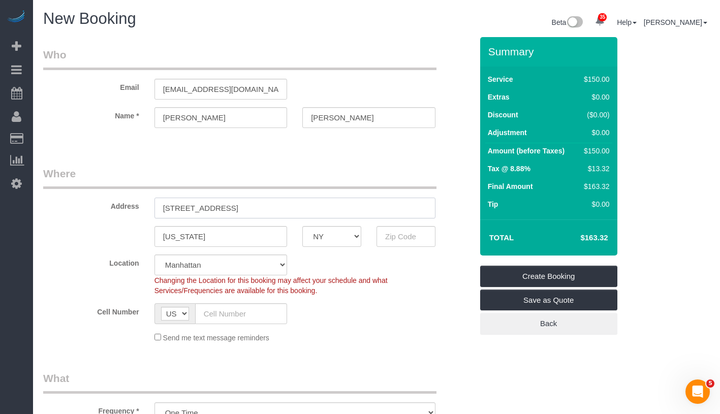
click at [304, 210] on input "315 West 33rd Street" at bounding box center [294, 208] width 281 height 21
drag, startPoint x: 237, startPoint y: 208, endPoint x: 244, endPoint y: 207, distance: 7.2
click at [237, 208] on input "315 West 33rd Street 11K" at bounding box center [294, 208] width 281 height 21
type input "315 West 33rd Street Apt. 11K"
click at [245, 312] on input "text" at bounding box center [241, 313] width 92 height 21
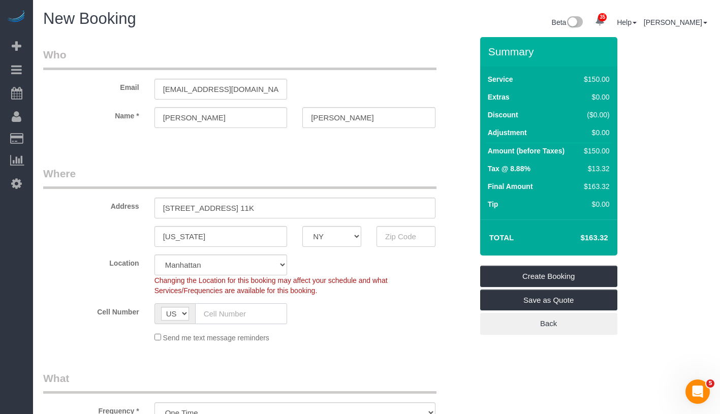
paste input "1 (201) 446-5279"
click at [210, 311] on input "1 (201) 446-5279" at bounding box center [241, 313] width 92 height 21
type input "(201) 446-5279"
click at [394, 235] on input "text" at bounding box center [405, 236] width 59 height 21
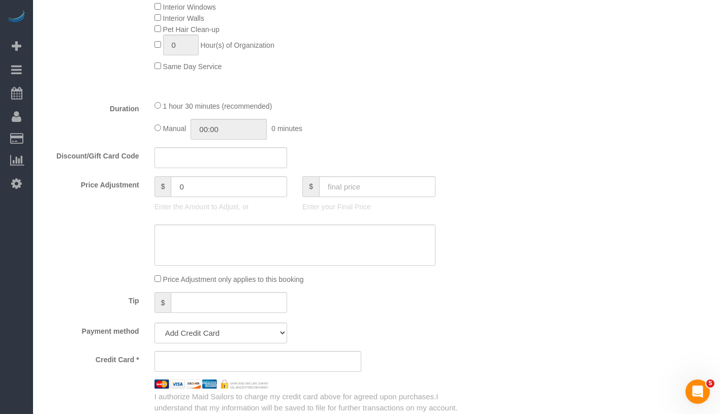
scroll to position [841, 0]
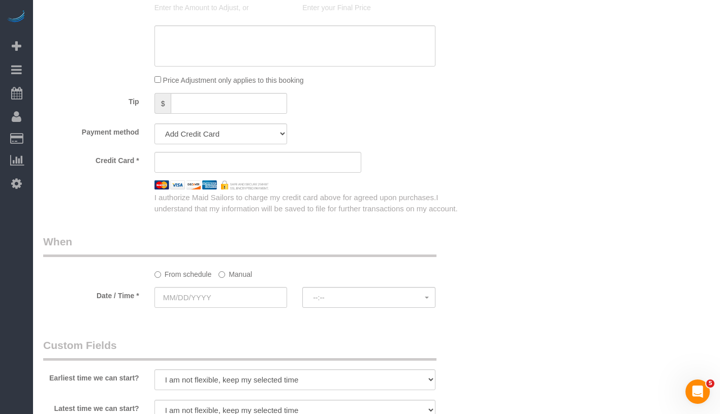
type input "10001"
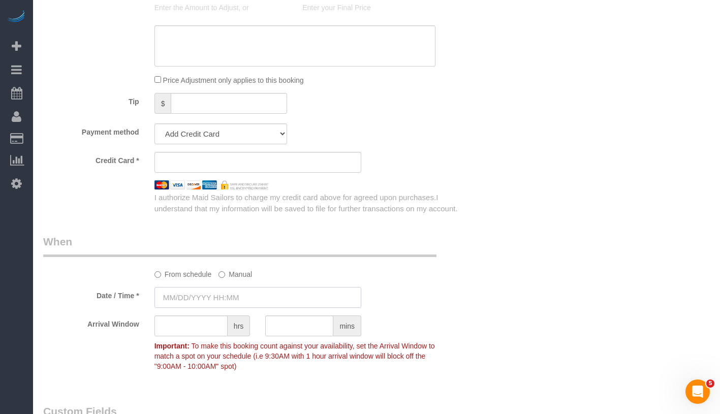
click at [255, 294] on input "text" at bounding box center [257, 297] width 207 height 21
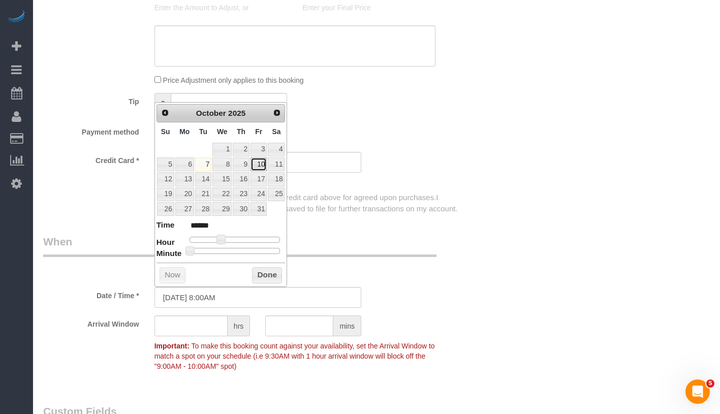
click at [261, 167] on link "10" at bounding box center [258, 164] width 16 height 14
type input "10/10/2025 9:00AM"
type input "******"
type input "10/10/2025 8:00AM"
type input "******"
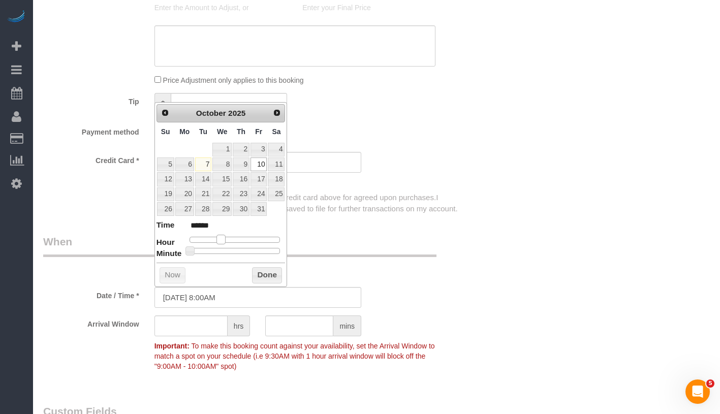
click at [218, 237] on span at bounding box center [220, 239] width 9 height 9
type input "10/10/2025 8:05AM"
type input "******"
type input "10/10/2025 8:10AM"
type input "******"
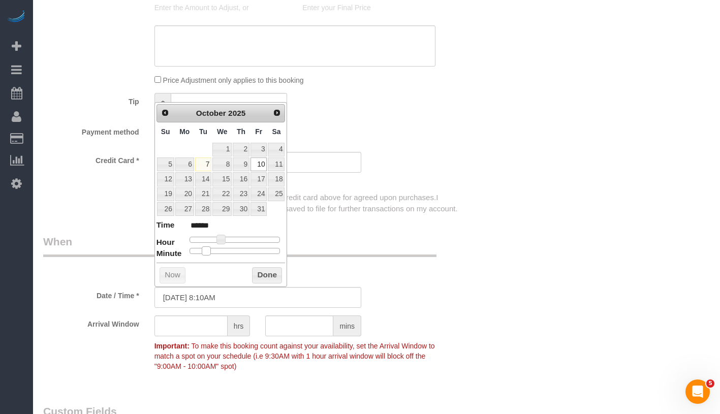
type input "10/10/2025 8:15AM"
type input "******"
type input "10/10/2025 8:20AM"
type input "******"
type input "10/10/2025 8:25AM"
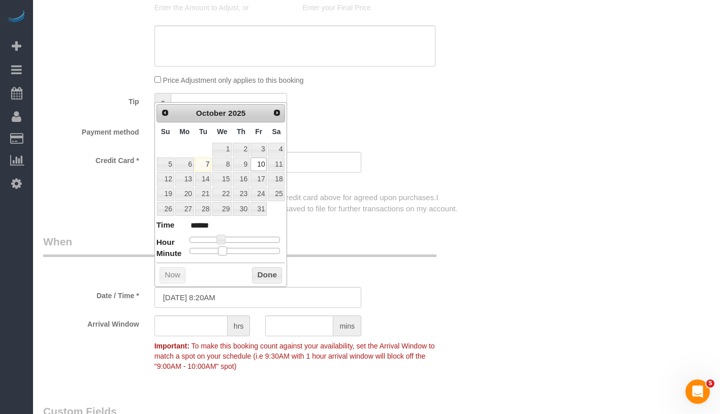
type input "******"
type input "10/10/2025 8:30AM"
type input "******"
drag, startPoint x: 193, startPoint y: 249, endPoint x: 238, endPoint y: 248, distance: 45.7
click at [238, 248] on span at bounding box center [238, 250] width 9 height 9
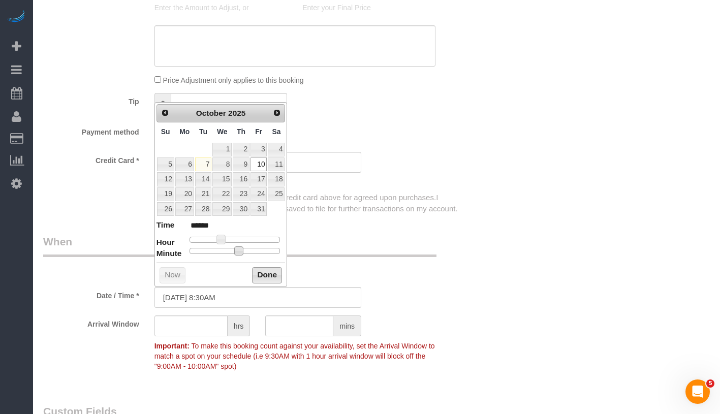
click at [271, 276] on button "Done" at bounding box center [267, 275] width 30 height 16
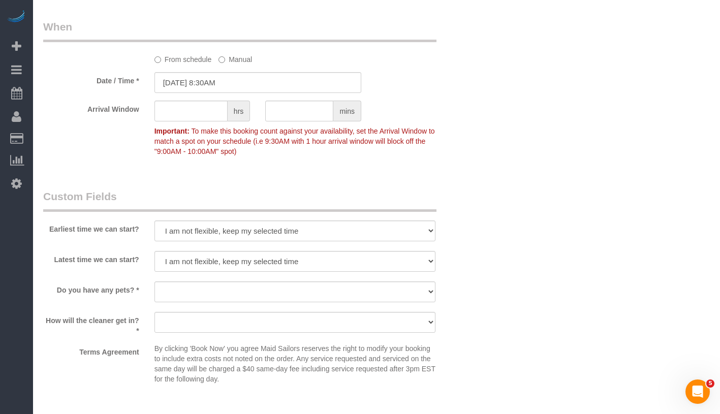
scroll to position [1057, 0]
click at [266, 292] on select "Dog Cat None" at bounding box center [294, 290] width 281 height 21
select select "number:15"
click at [154, 280] on select "Dog Cat None" at bounding box center [294, 290] width 281 height 21
click at [259, 318] on select "We'll let you in. Doorman/Front Desk has the key. Other (Provide details)" at bounding box center [294, 321] width 281 height 21
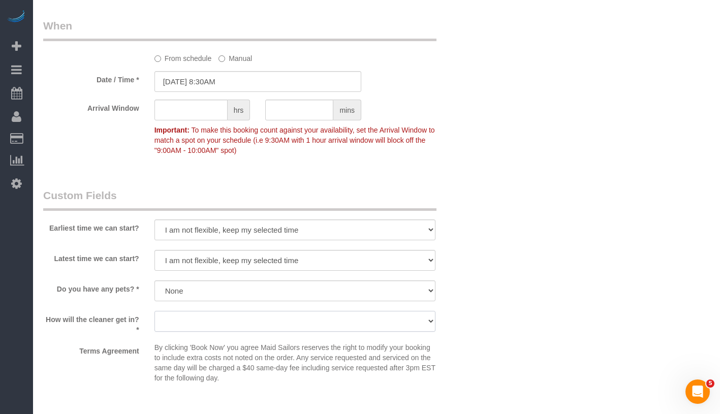
select select "number:5"
click at [154, 311] on select "We'll let you in. Doorman/Front Desk has the key. Other (Provide details)" at bounding box center [294, 321] width 281 height 21
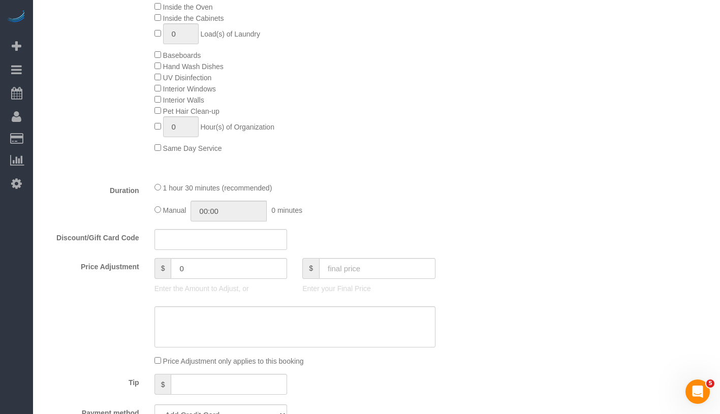
scroll to position [560, 0]
type input "01:30"
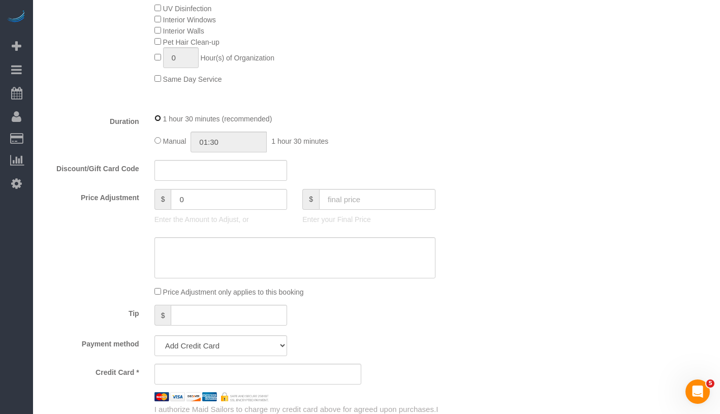
scroll to position [948, 0]
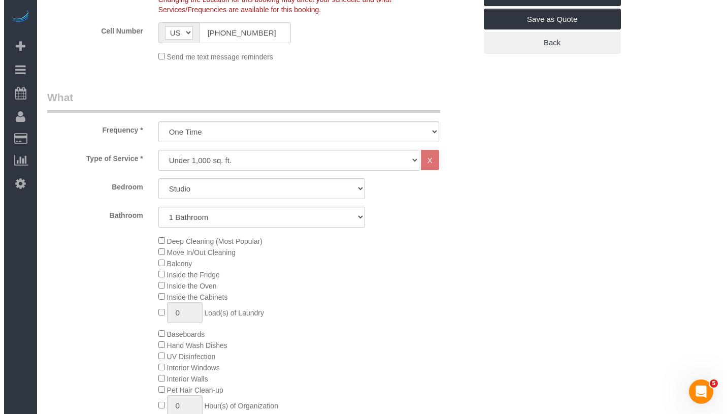
scroll to position [0, 0]
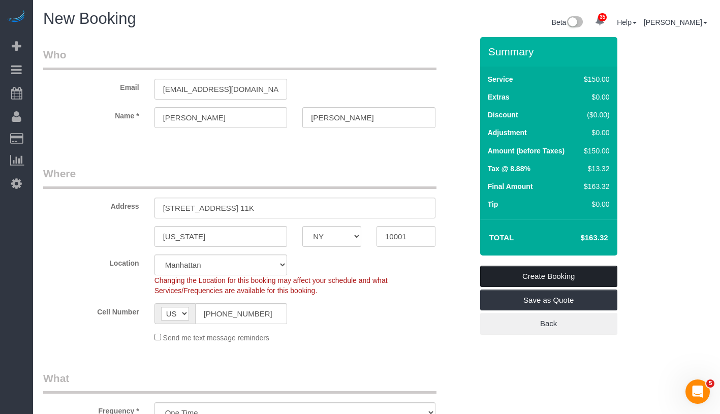
click at [585, 269] on link "Create Booking" at bounding box center [548, 276] width 137 height 21
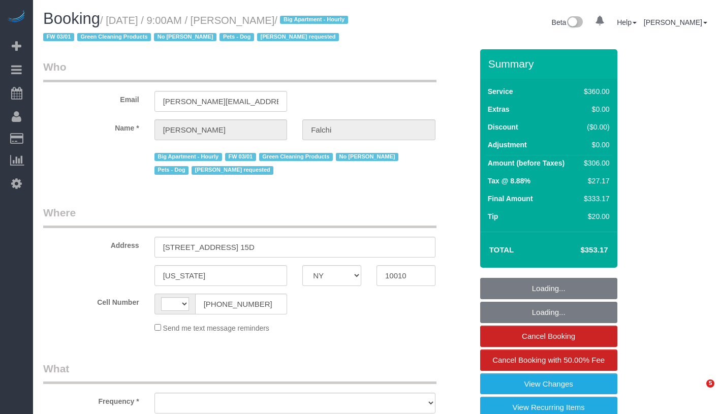
select select "NY"
select select "string:stripe-pm_1PEYGS4VGloSiKo7ZDucFed4"
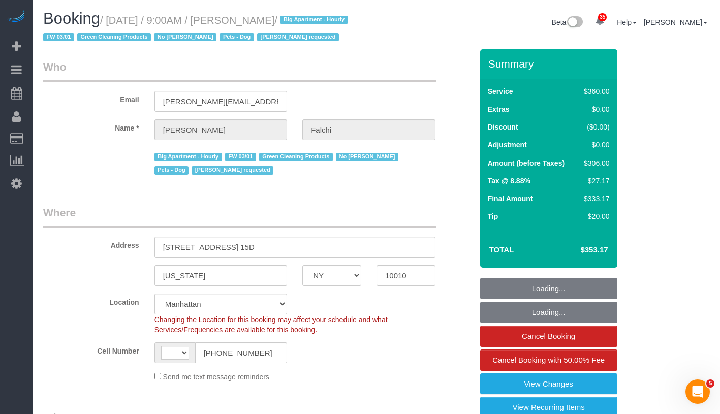
select select "string:US"
select select "object:924"
select select "270"
select select "object:1461"
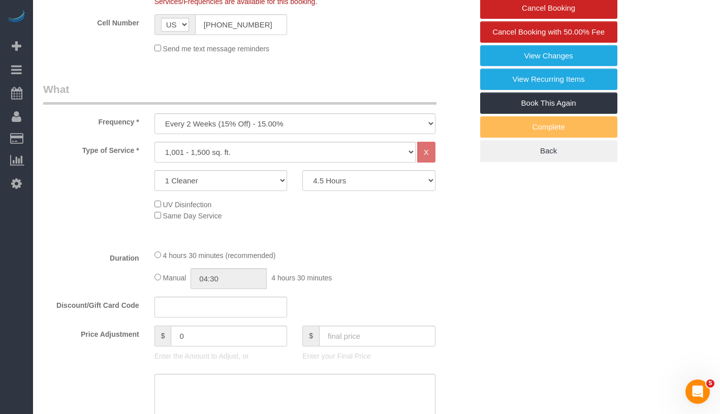
select select "spot1"
select select "number:89"
select select "number:90"
select select "number:15"
select select "number:6"
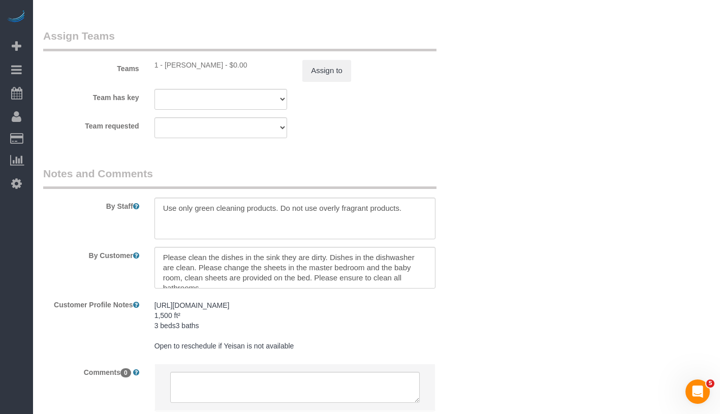
scroll to position [1220, 0]
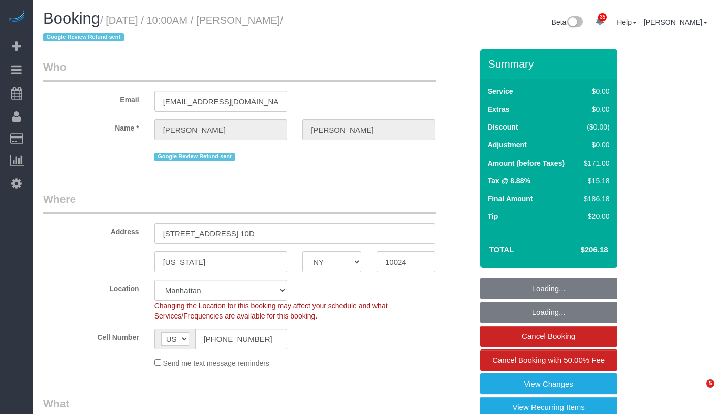
select select "NY"
select select "1"
select select "2"
select select "number:58"
select select "number:72"
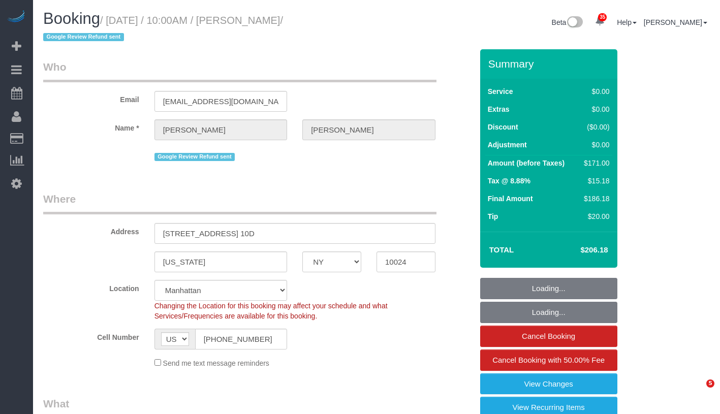
select select "number:15"
select select "number:7"
select select "object:1466"
select select "spot1"
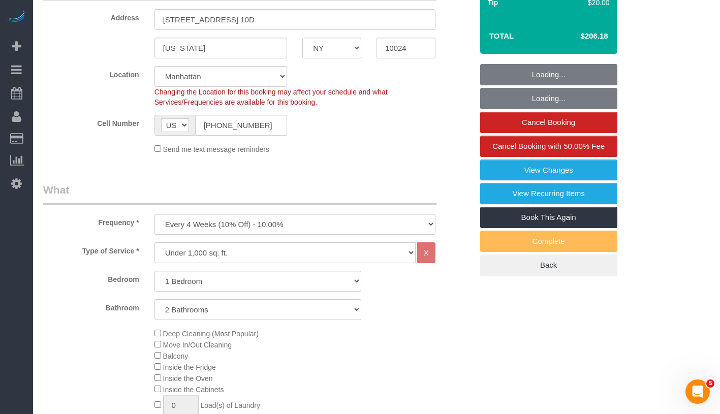
select select "1"
select select "2"
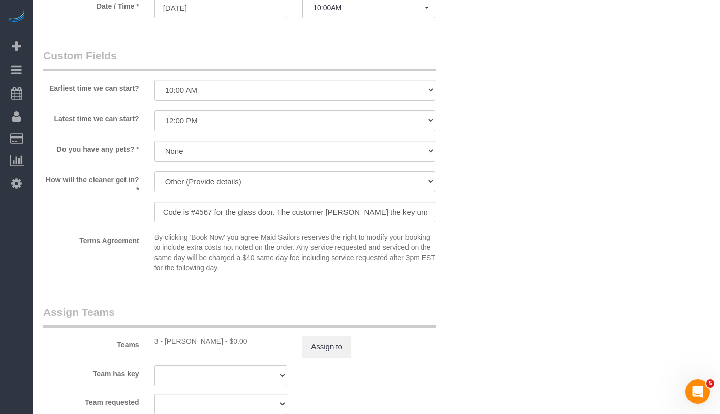
scroll to position [1207, 0]
